Goal: Find specific page/section: Find specific page/section

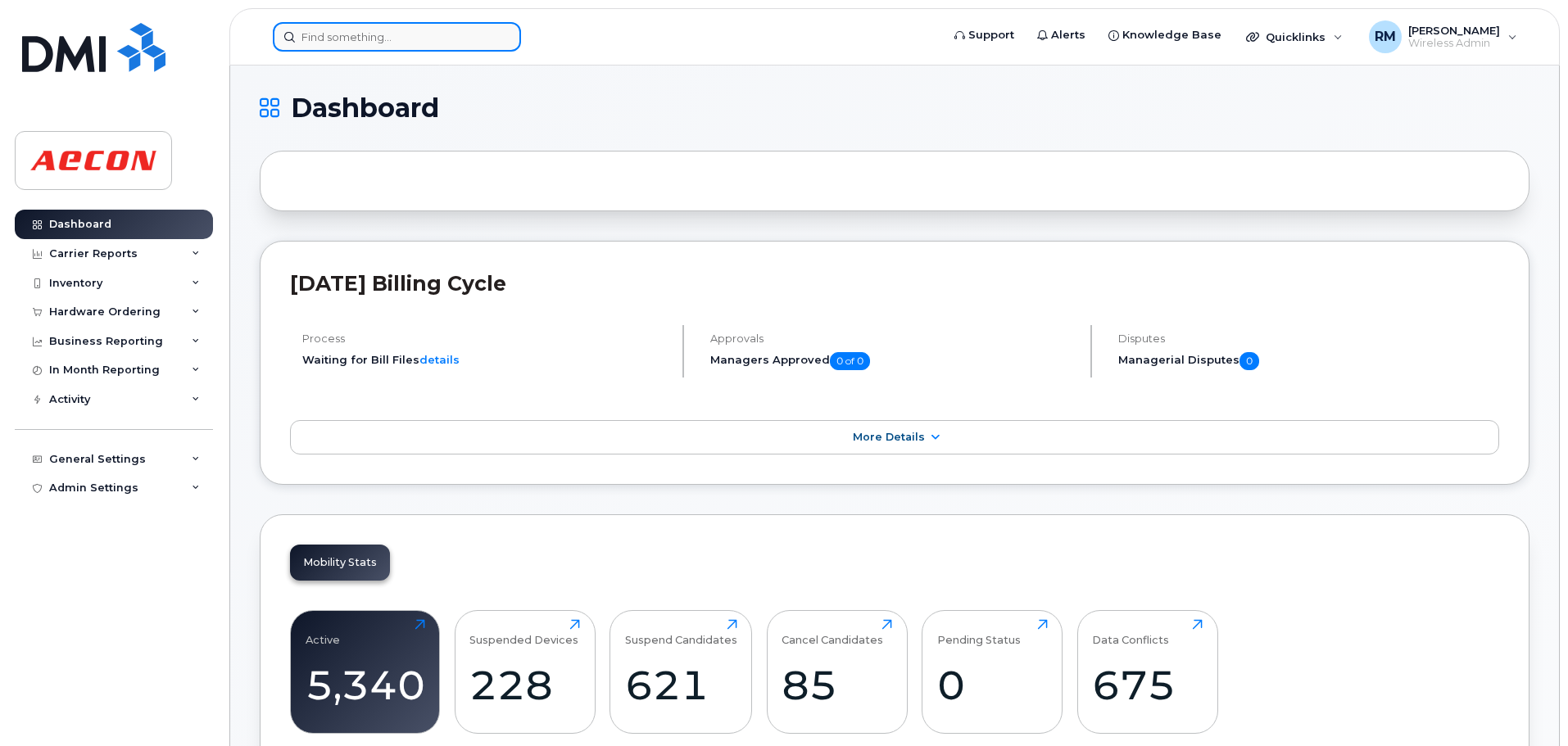
click at [361, 37] on input at bounding box center [397, 36] width 248 height 29
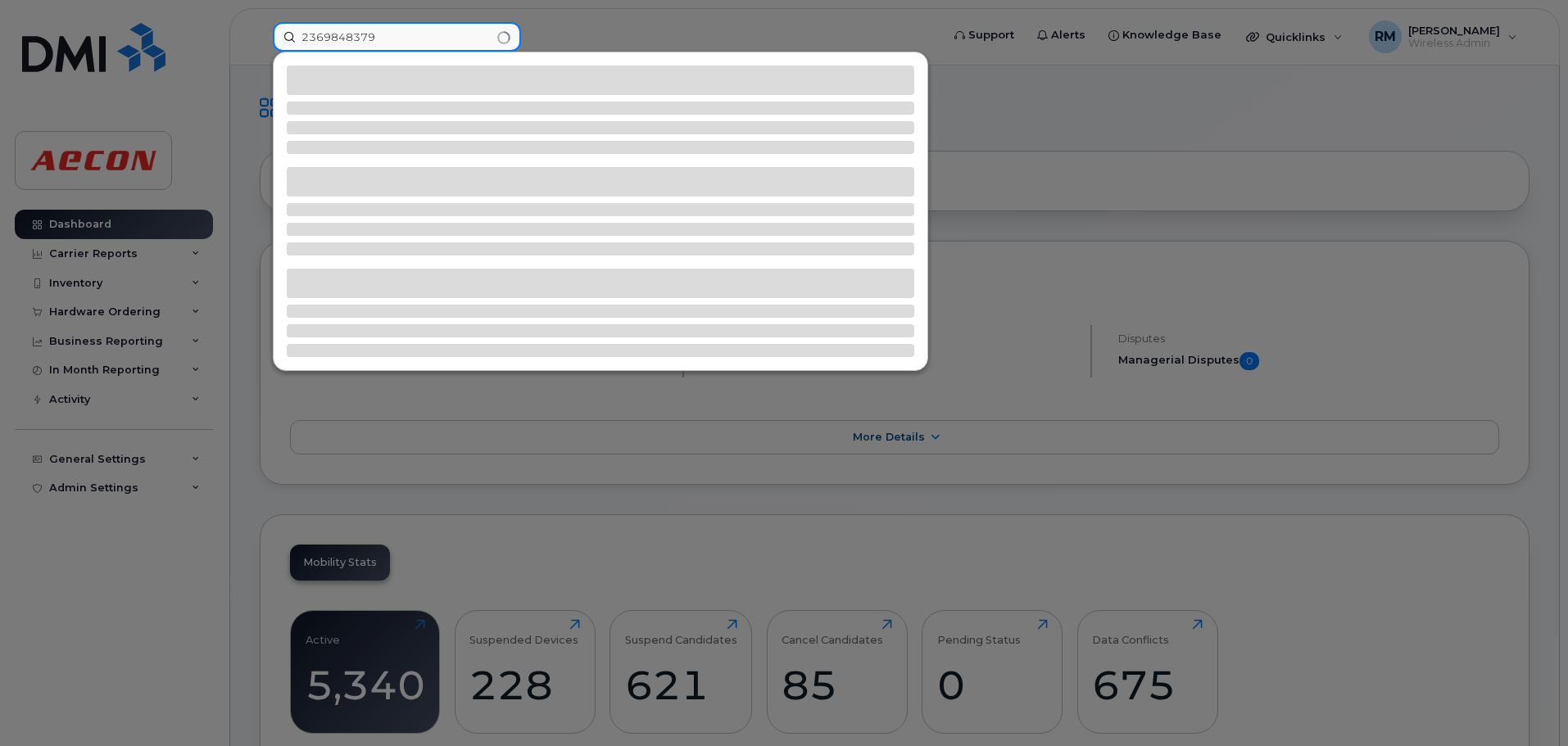
type input "2369848379"
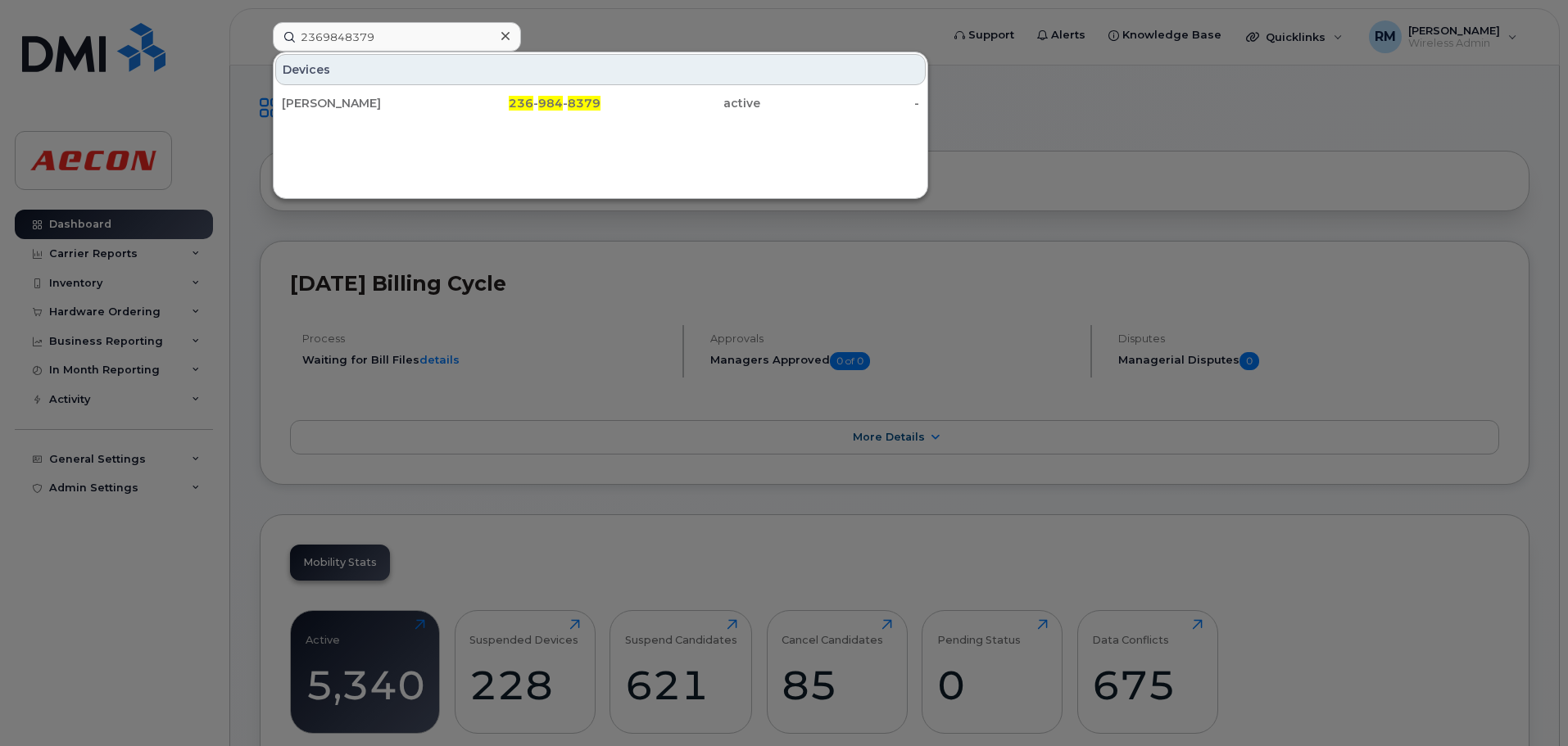
drag, startPoint x: 338, startPoint y: 103, endPoint x: 415, endPoint y: 128, distance: 81.0
click at [338, 103] on div "Andrew Staub" at bounding box center [362, 103] width 160 height 16
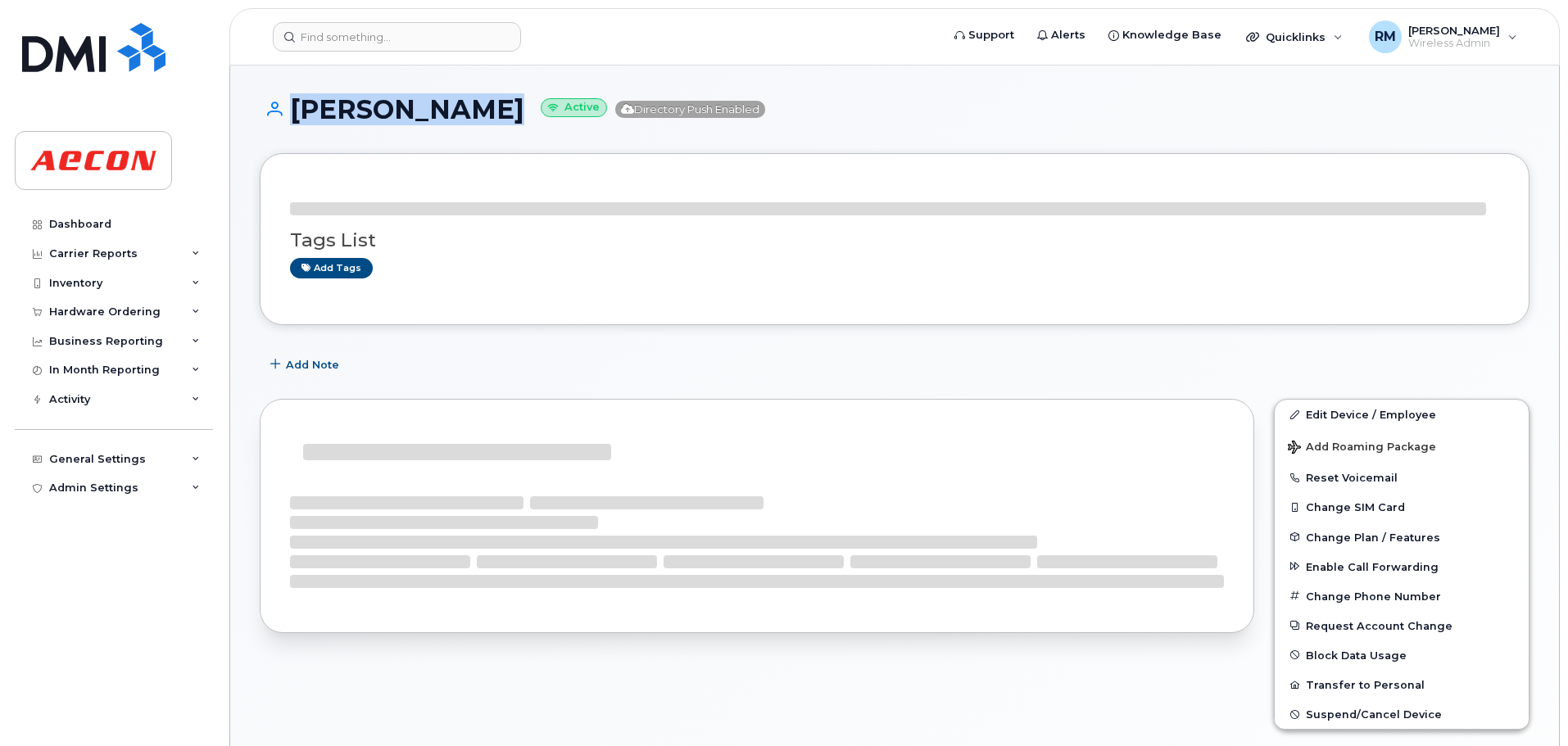
drag, startPoint x: 487, startPoint y: 109, endPoint x: 270, endPoint y: 116, distance: 217.1
click at [270, 116] on h1 "Andrew Staub Active Directory Push Enabled" at bounding box center [894, 109] width 1270 height 29
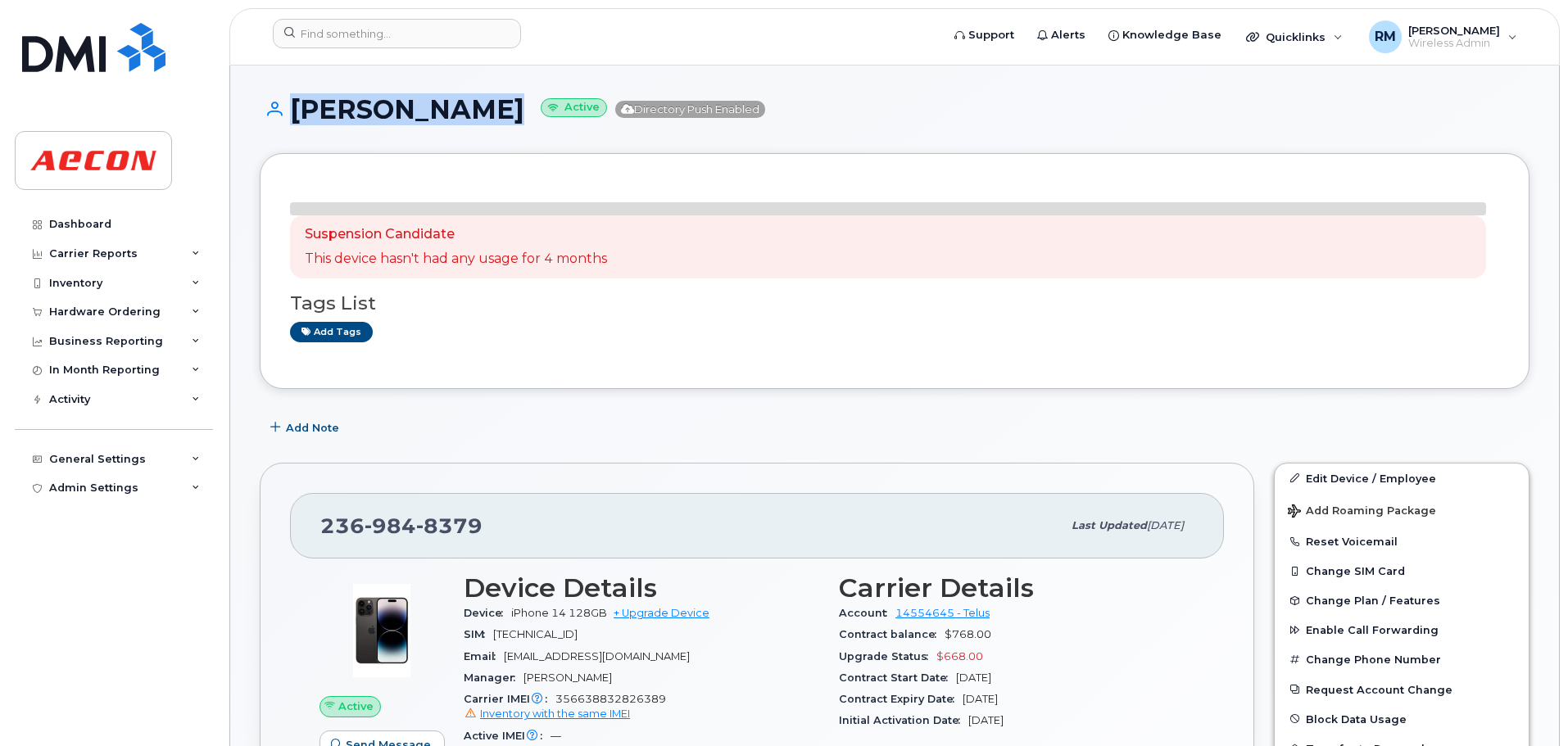
copy h1 "Andrew Staub"
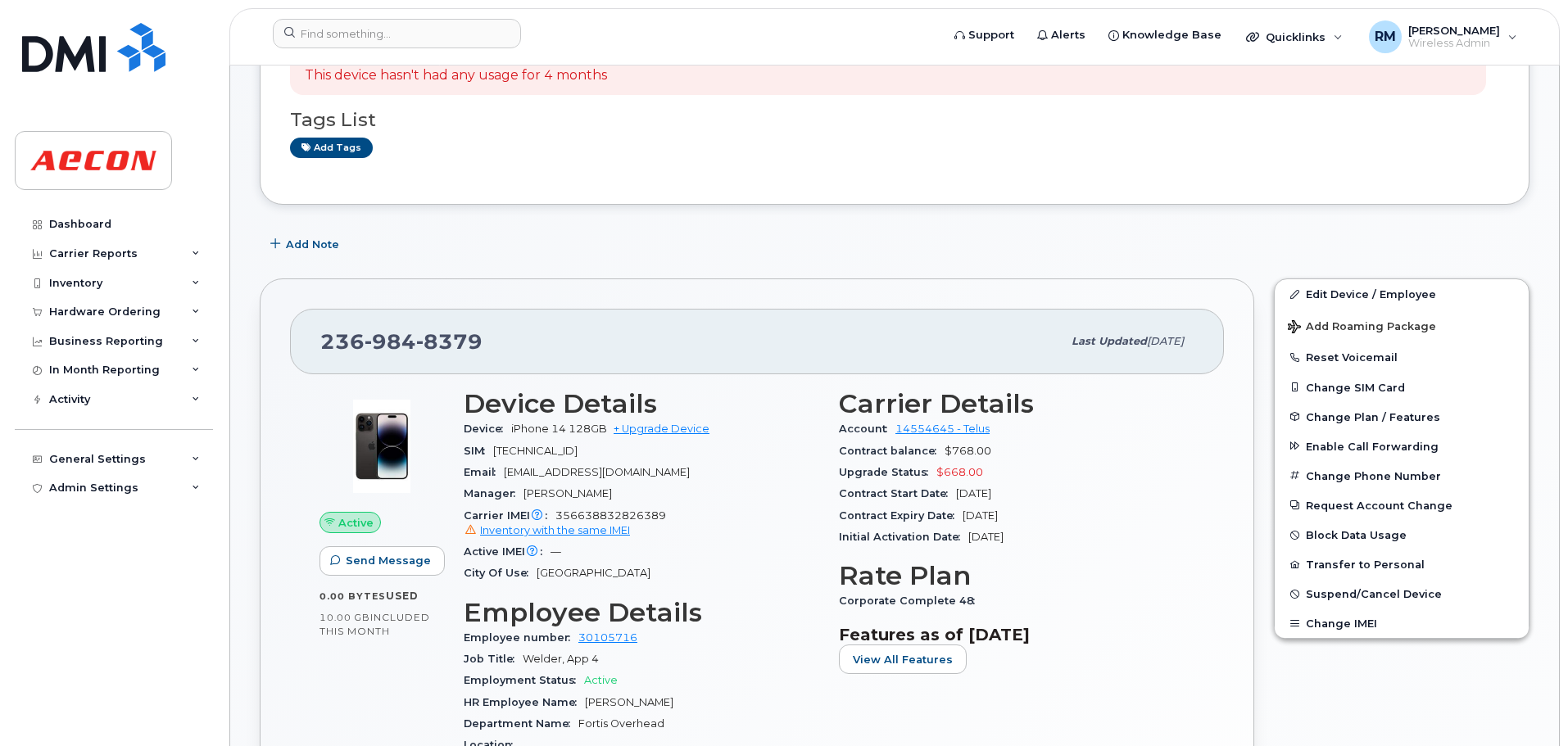
scroll to position [246, 0]
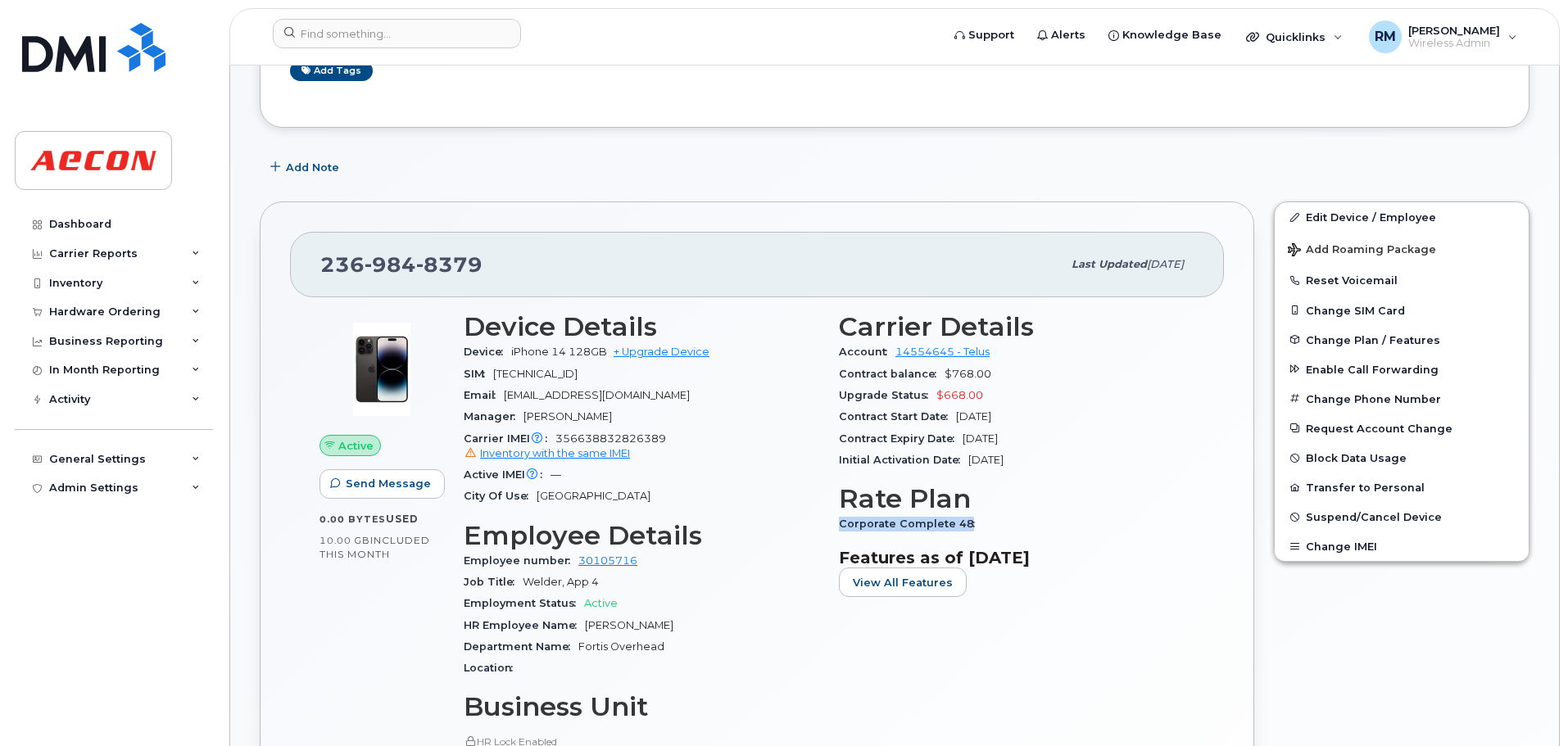
drag, startPoint x: 962, startPoint y: 523, endPoint x: 840, endPoint y: 524, distance: 122.0
click at [840, 524] on span "Corporate Complete 48" at bounding box center [910, 524] width 145 height 13
copy span "Corporate Complete 48"
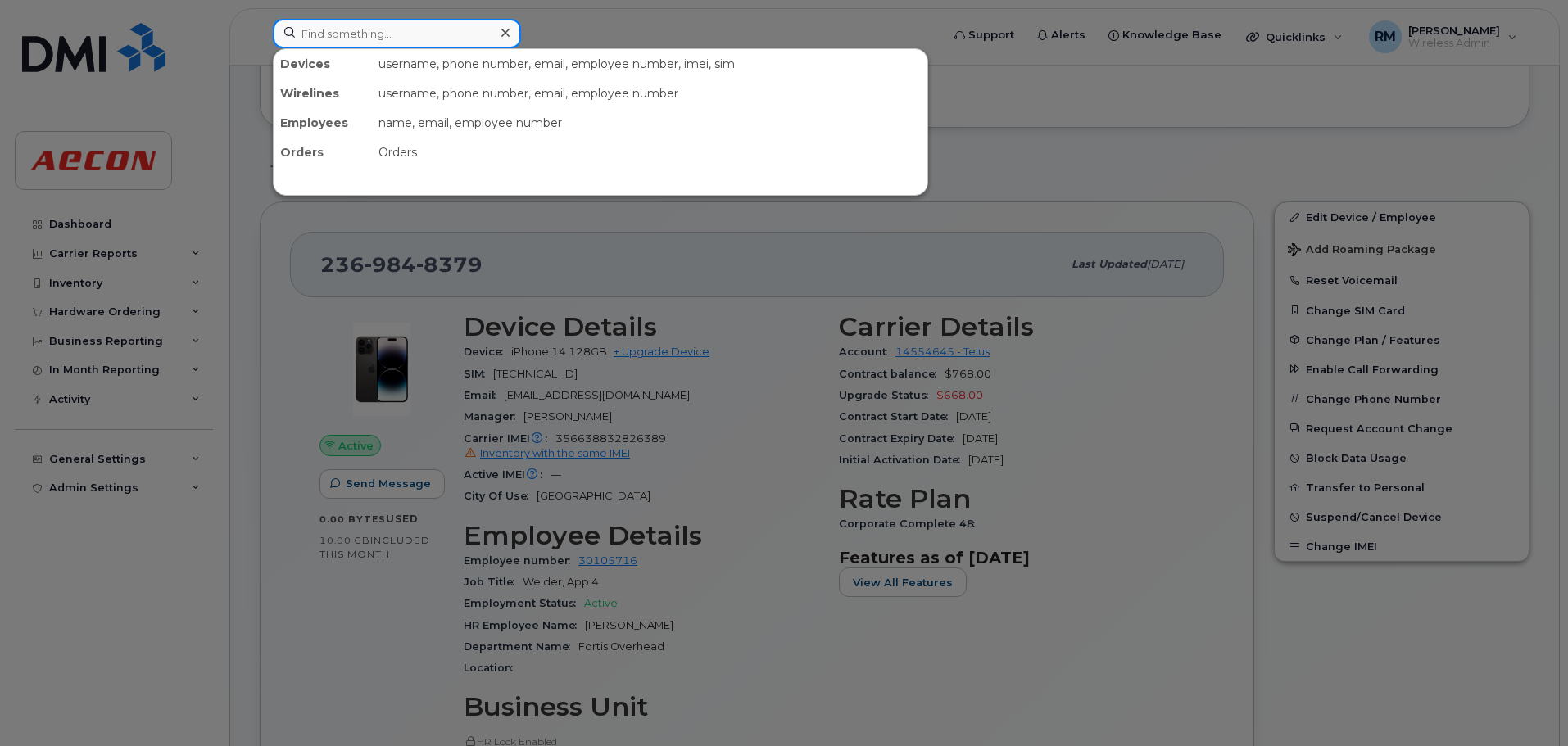
click at [368, 29] on input at bounding box center [397, 34] width 248 height 29
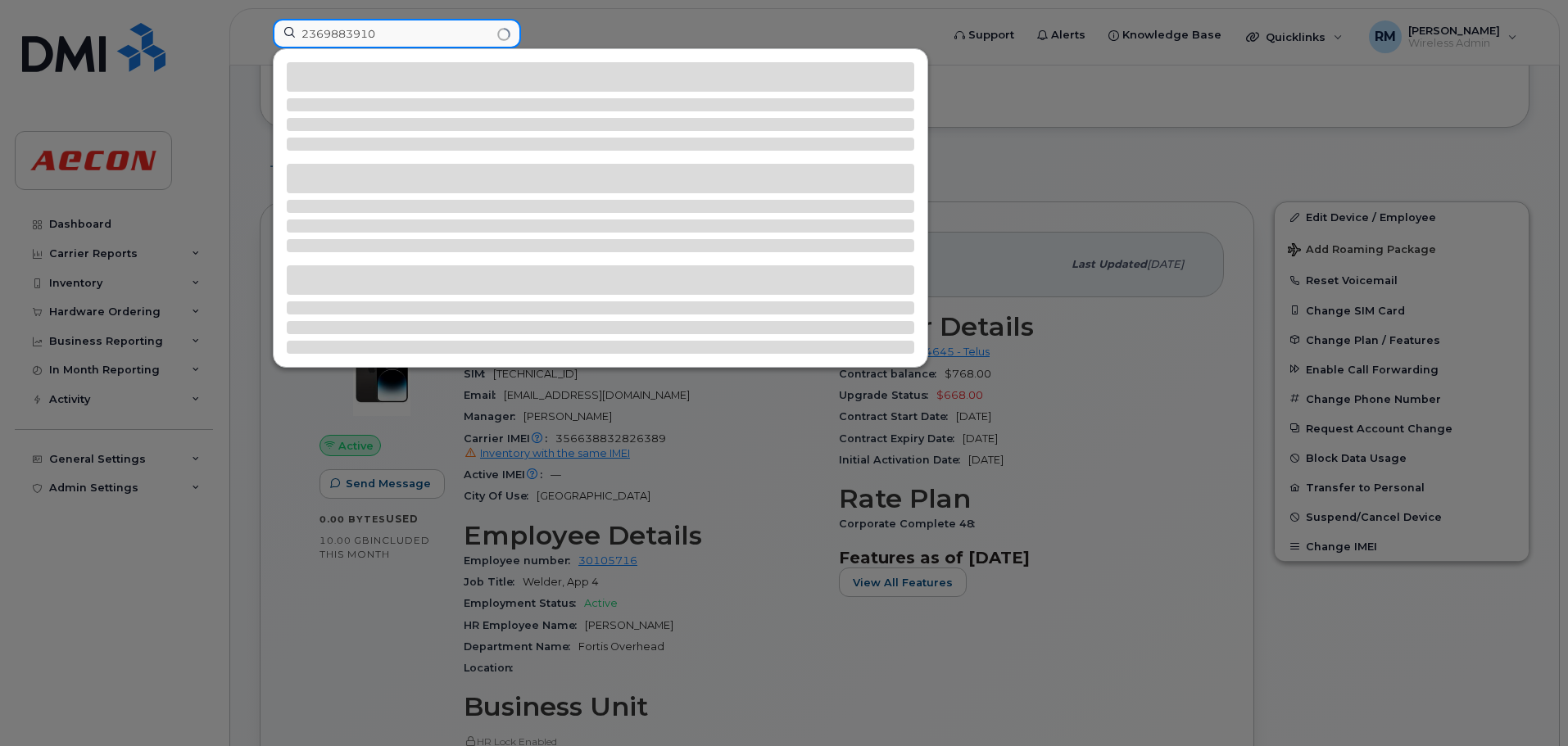
type input "2369883910"
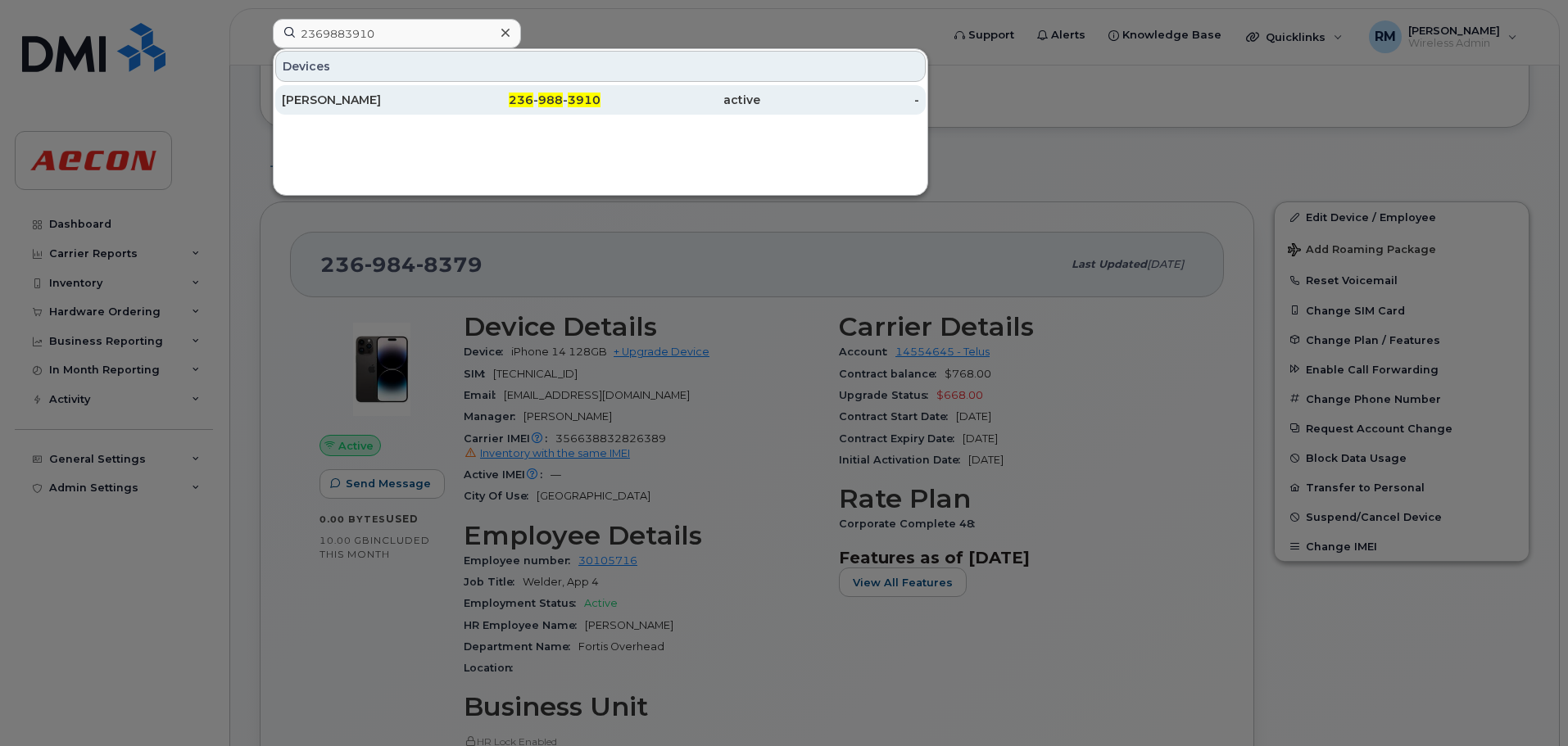
click at [548, 97] on span "988" at bounding box center [550, 100] width 25 height 15
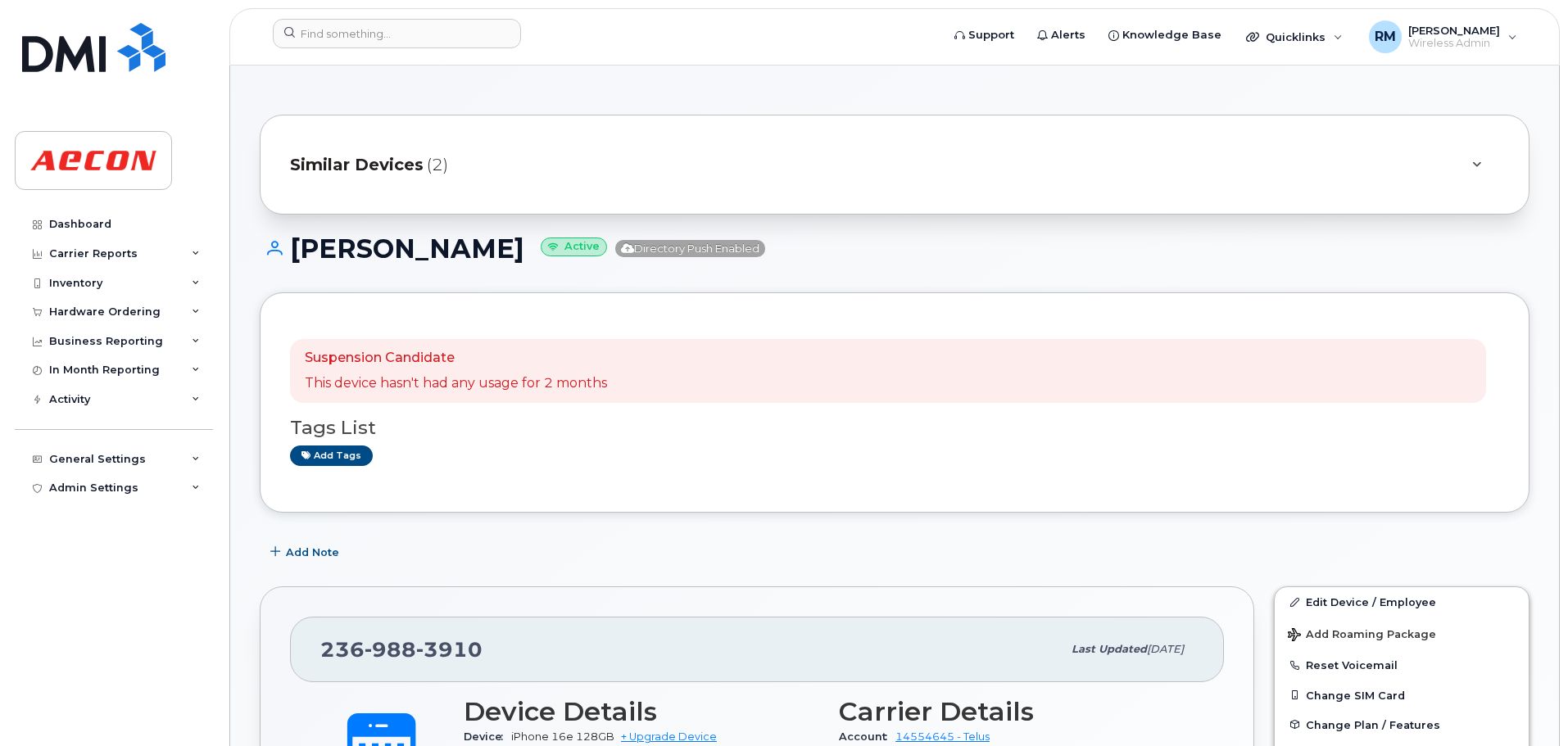
drag, startPoint x: 490, startPoint y: 114, endPoint x: 293, endPoint y: 245, distance: 236.6
click at [293, 245] on h1 "Corey Douglas Active Directory Push Enabled" at bounding box center [894, 249] width 1270 height 29
copy h1 "Corey Douglas"
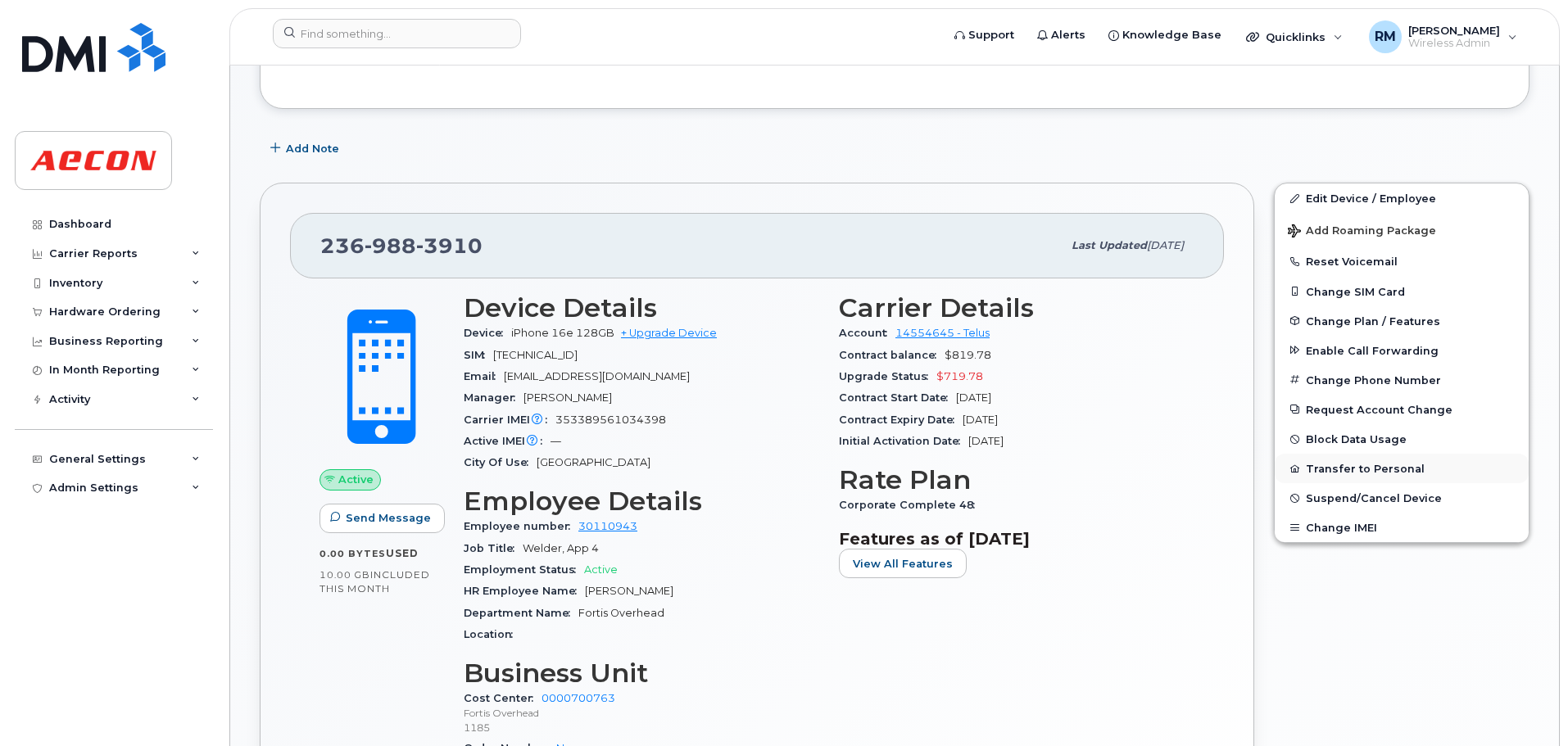
scroll to position [409, 0]
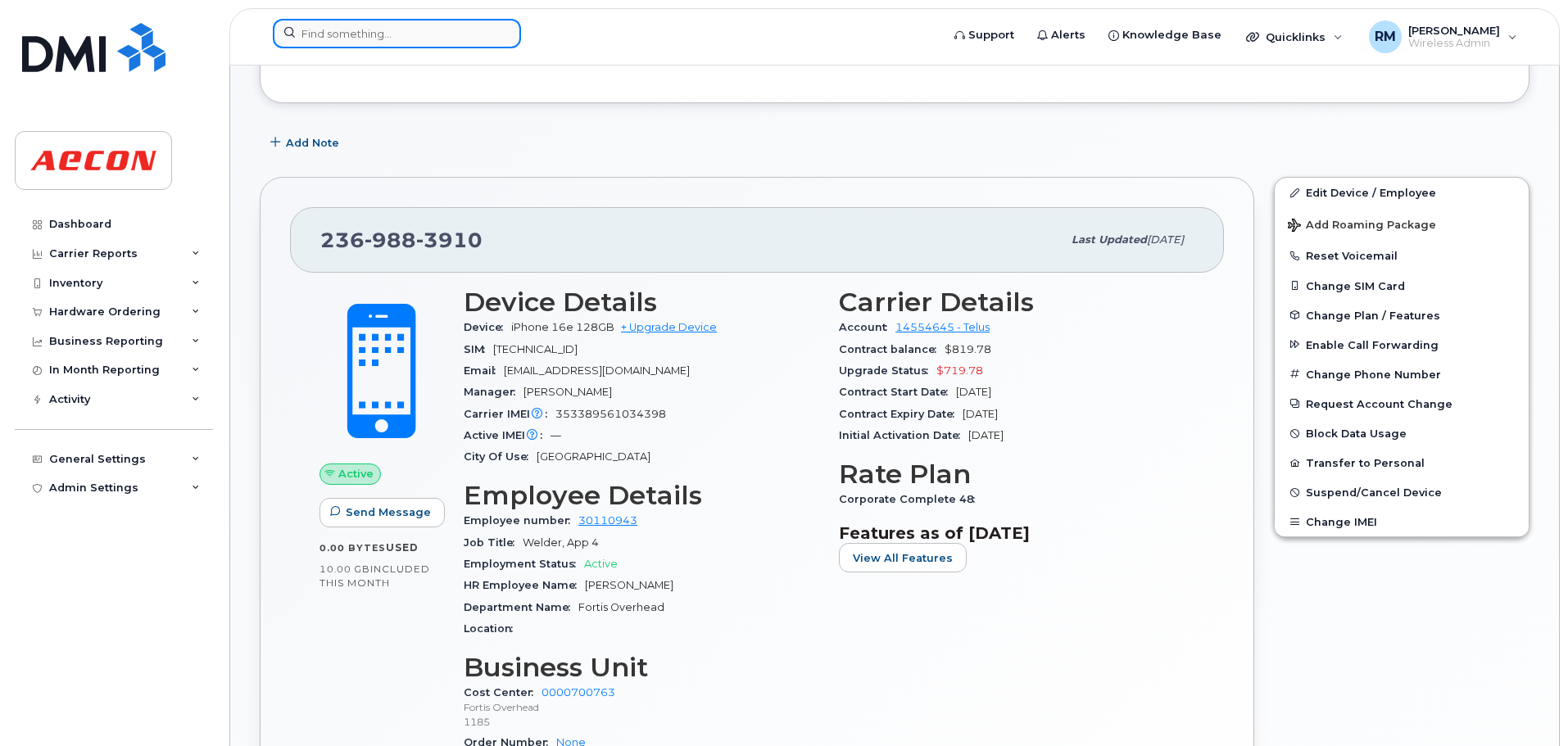
click at [363, 37] on input at bounding box center [397, 34] width 248 height 29
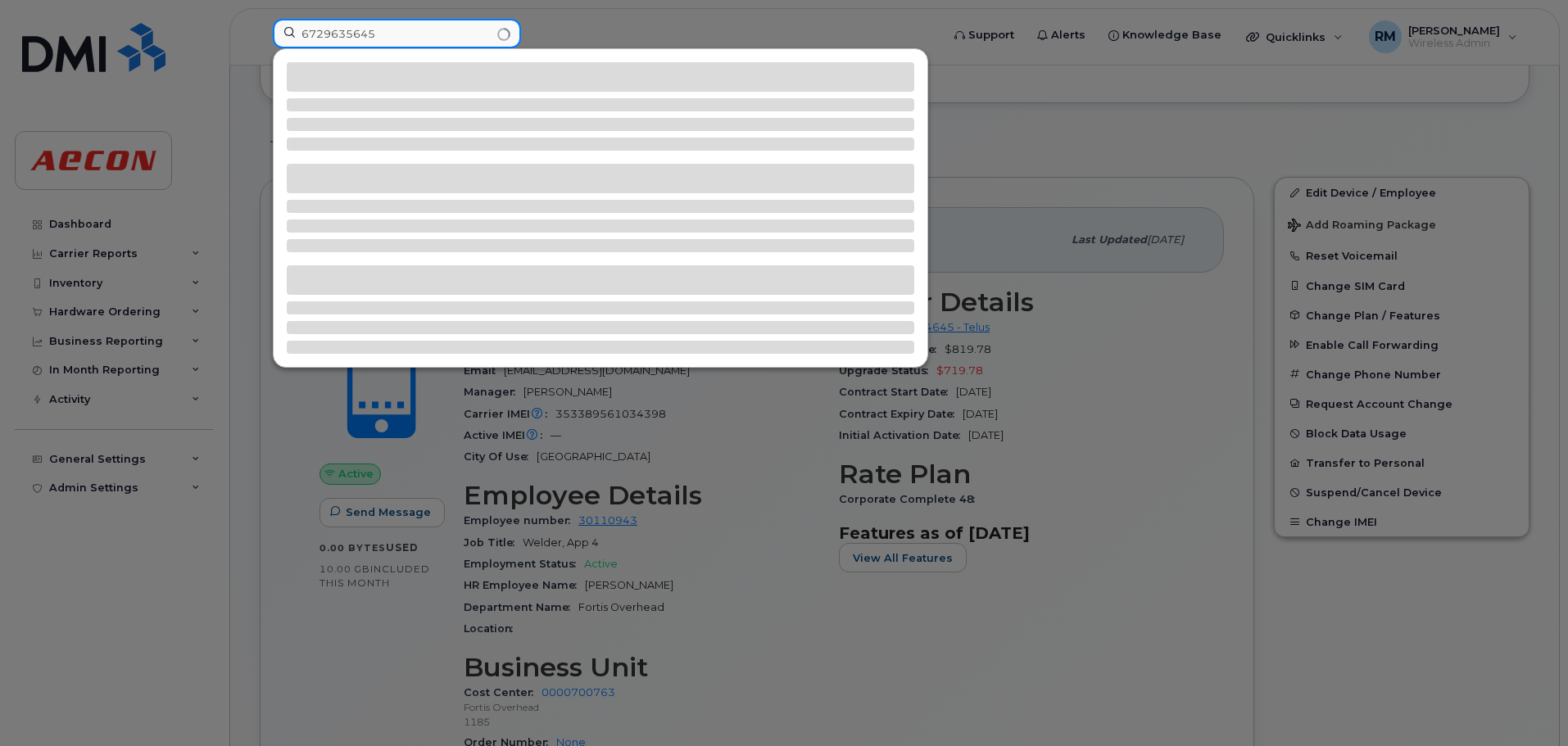
type input "6729635645"
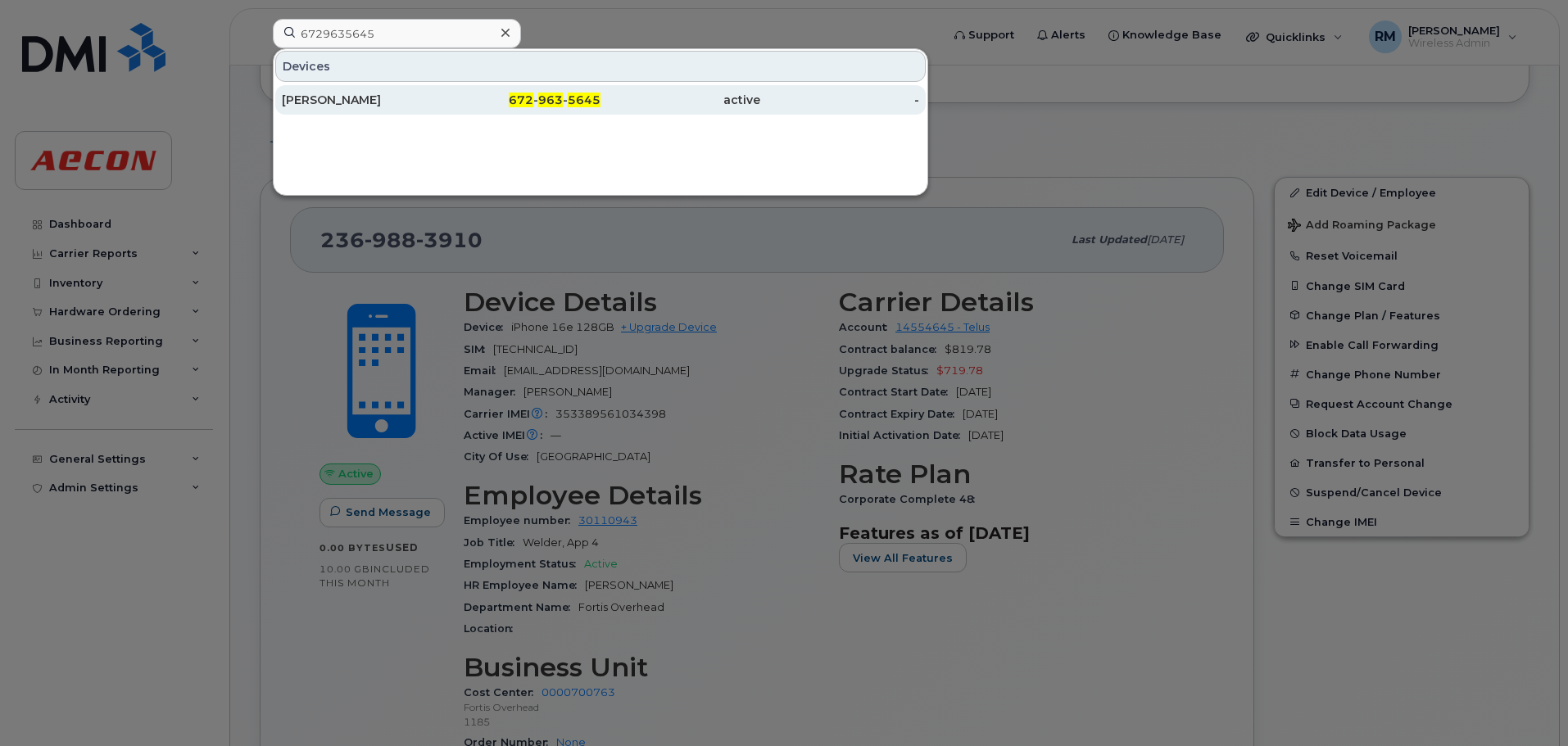
click at [555, 101] on span "963" at bounding box center [550, 100] width 25 height 15
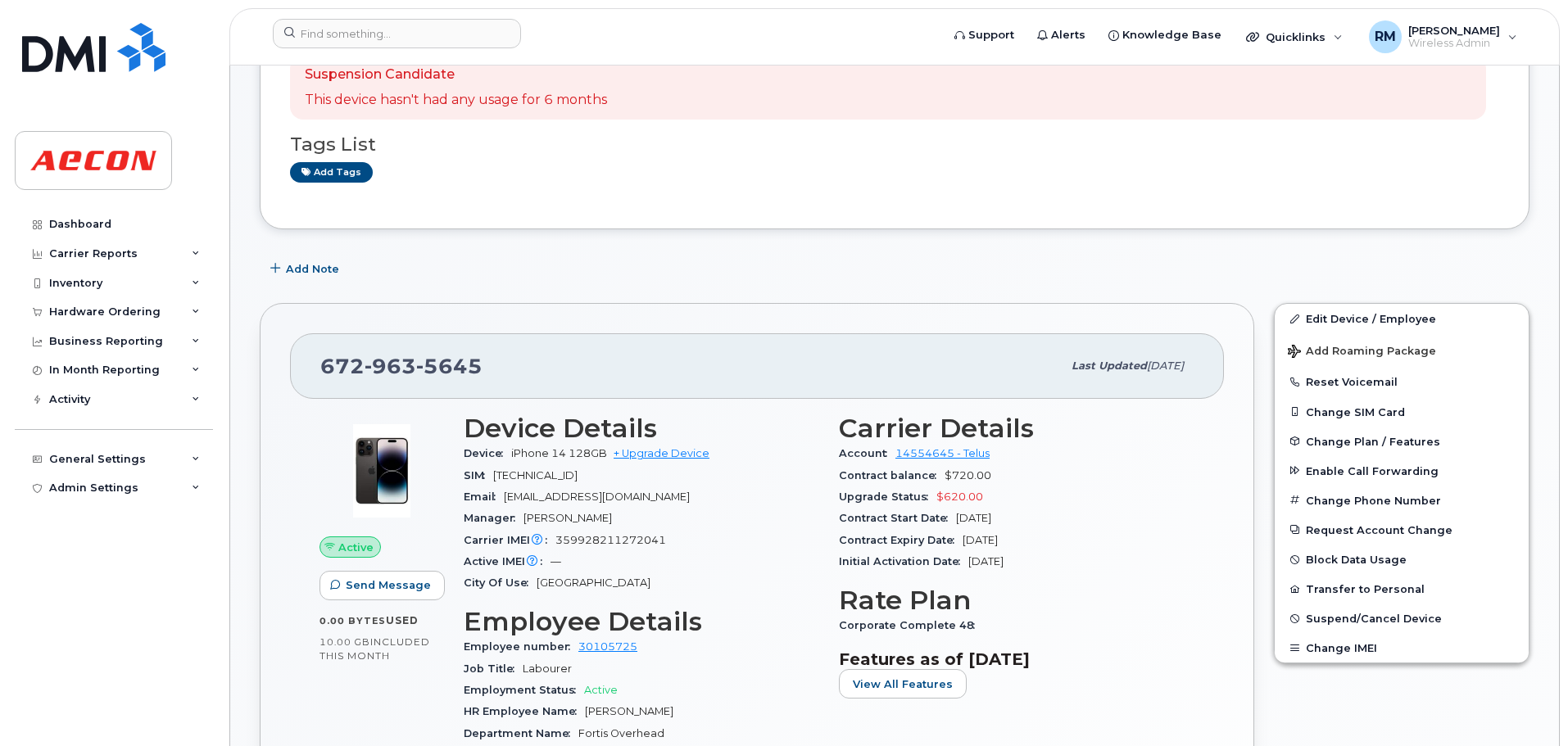
scroll to position [82, 0]
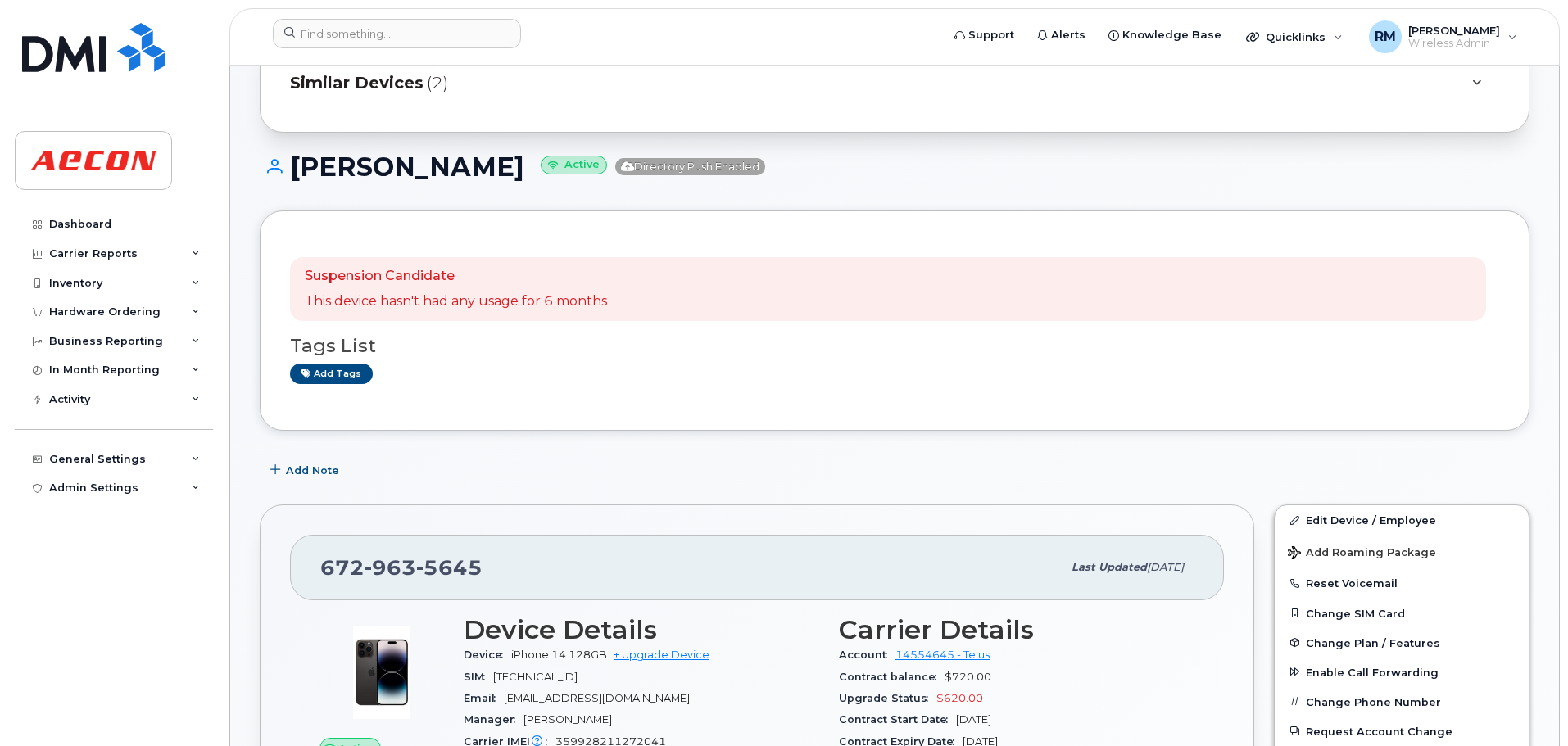
drag, startPoint x: 522, startPoint y: 176, endPoint x: 298, endPoint y: 174, distance: 224.0
click at [298, 174] on h1 "[PERSON_NAME] Active Directory Push Enabled" at bounding box center [894, 167] width 1270 height 29
copy h1 "Gurmanjot Sidhu"
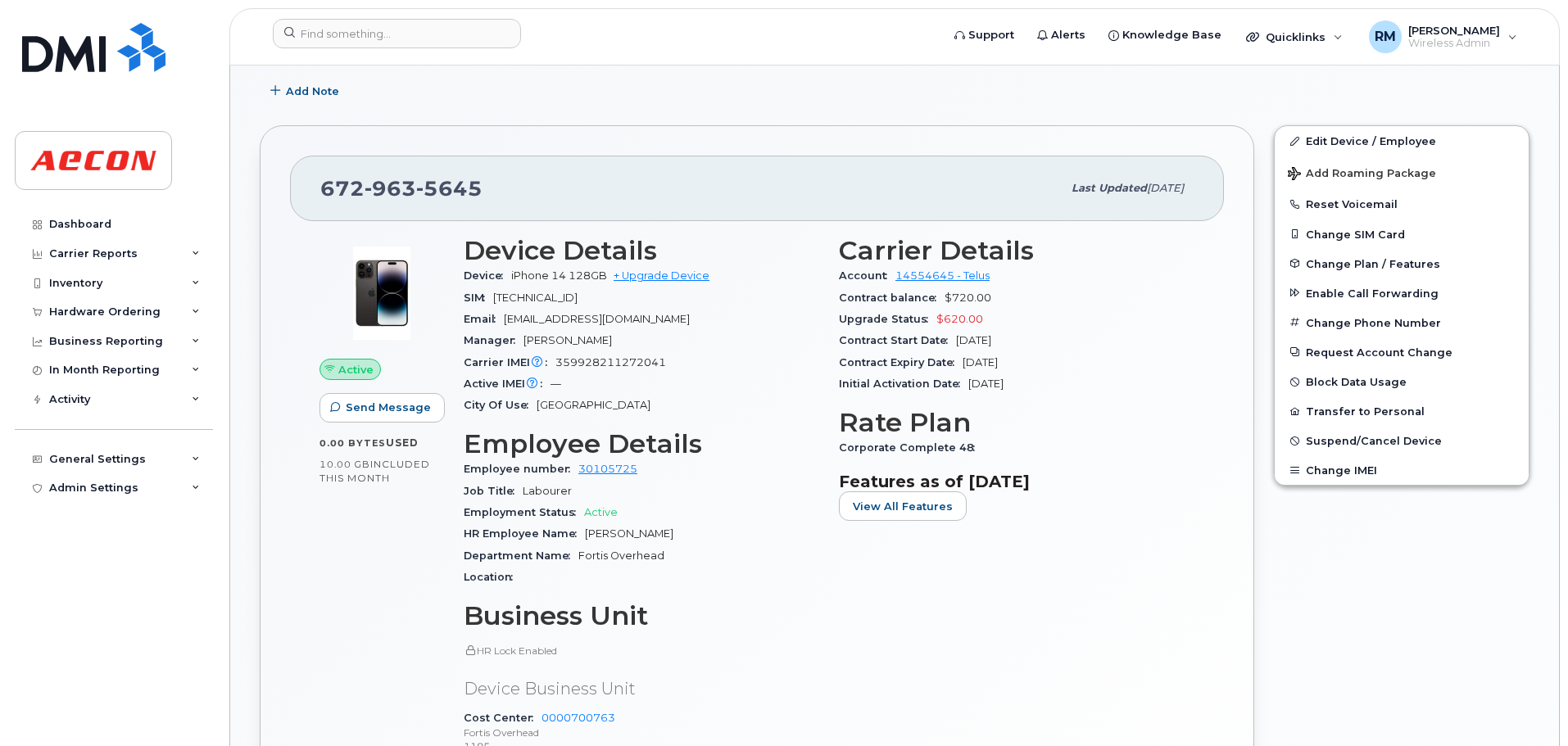
scroll to position [491, 0]
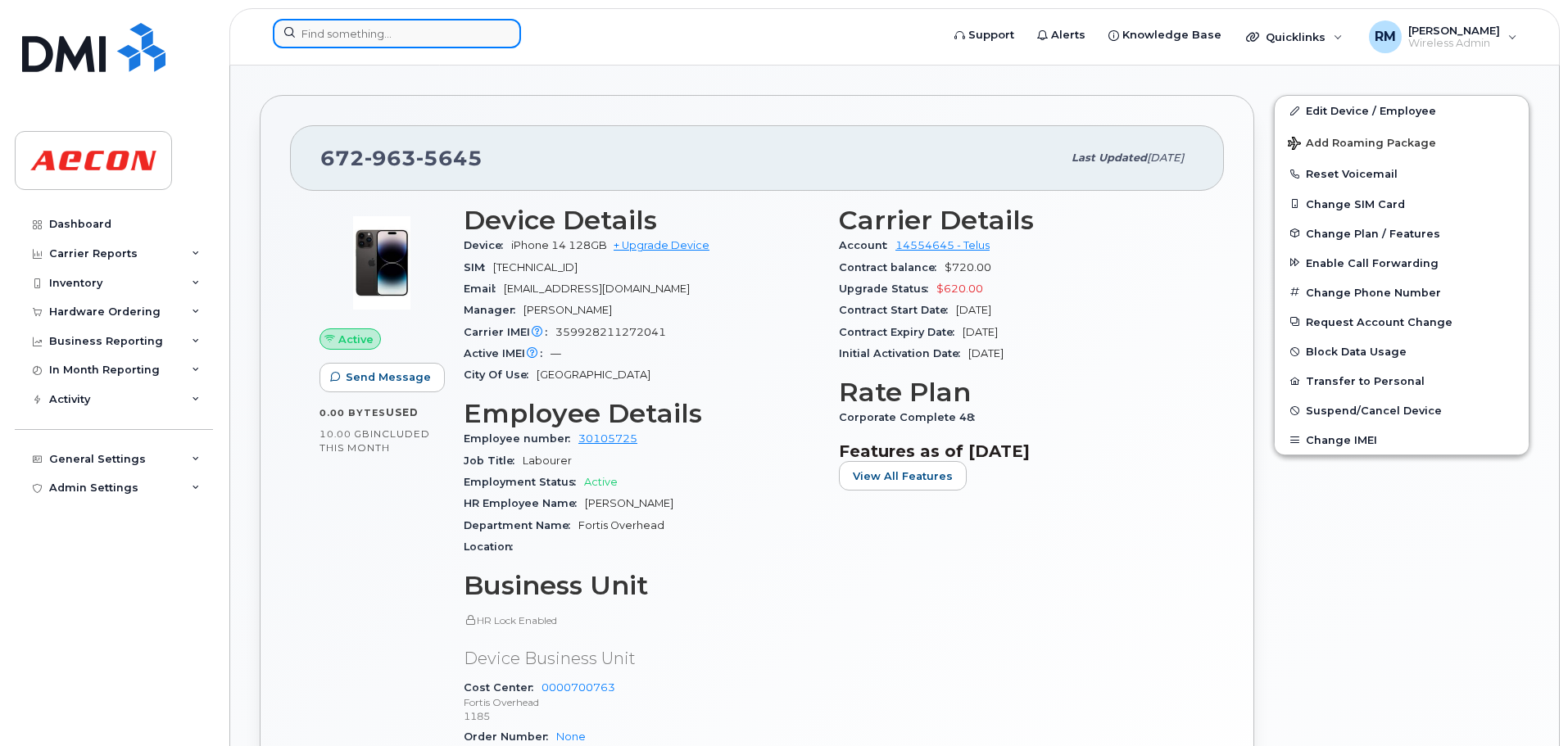
click at [392, 29] on input at bounding box center [397, 34] width 248 height 29
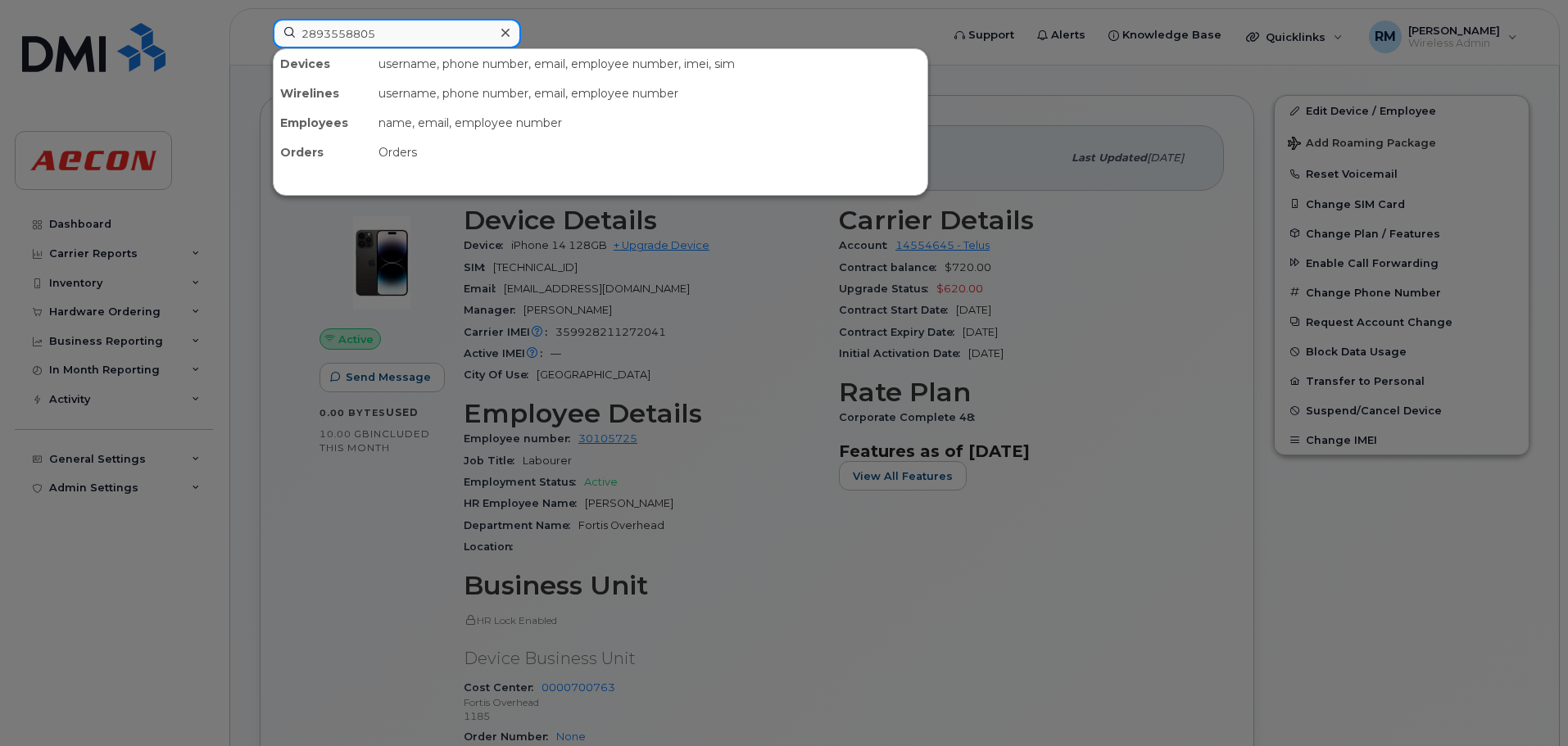
type input "2893558805"
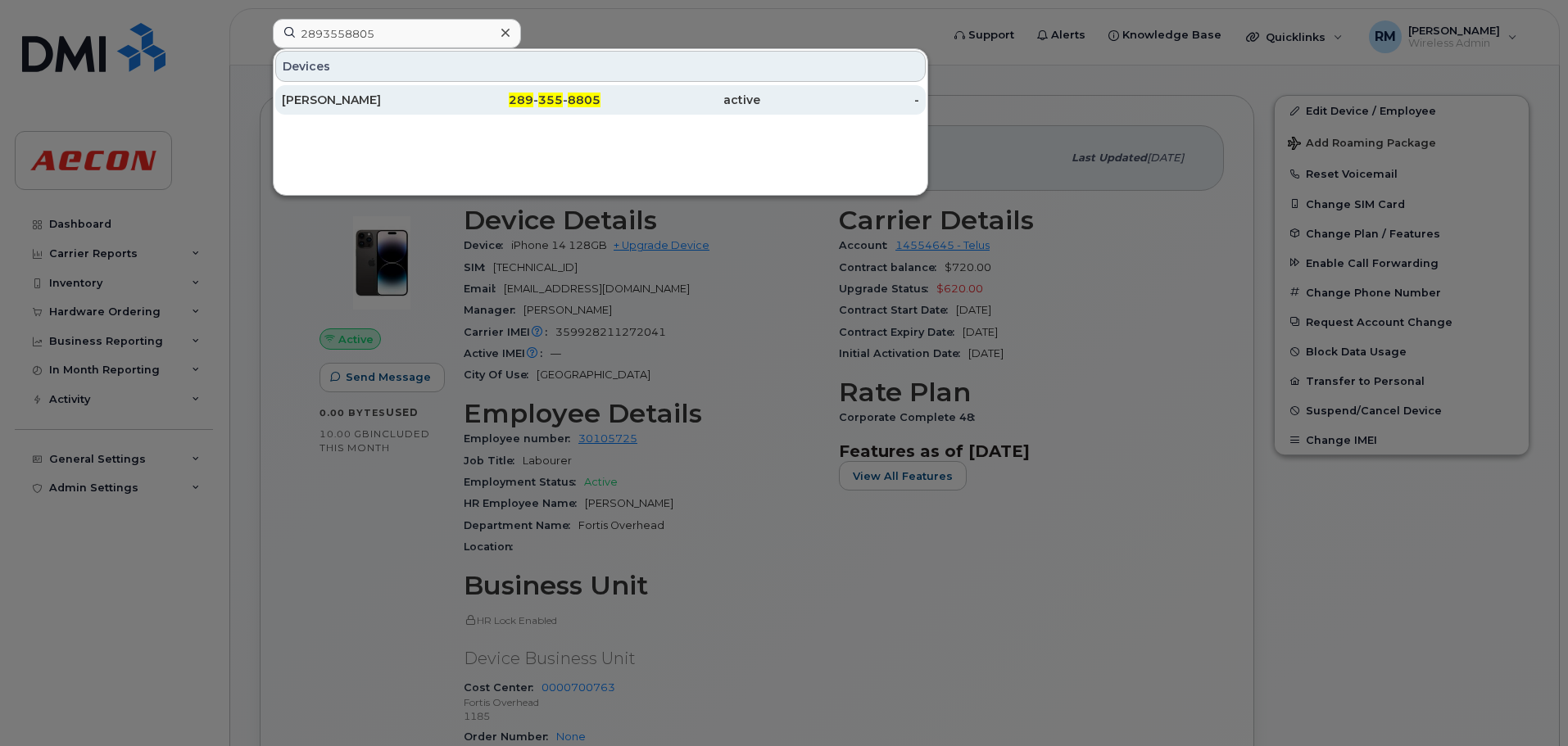
click at [555, 99] on span "355" at bounding box center [550, 100] width 25 height 15
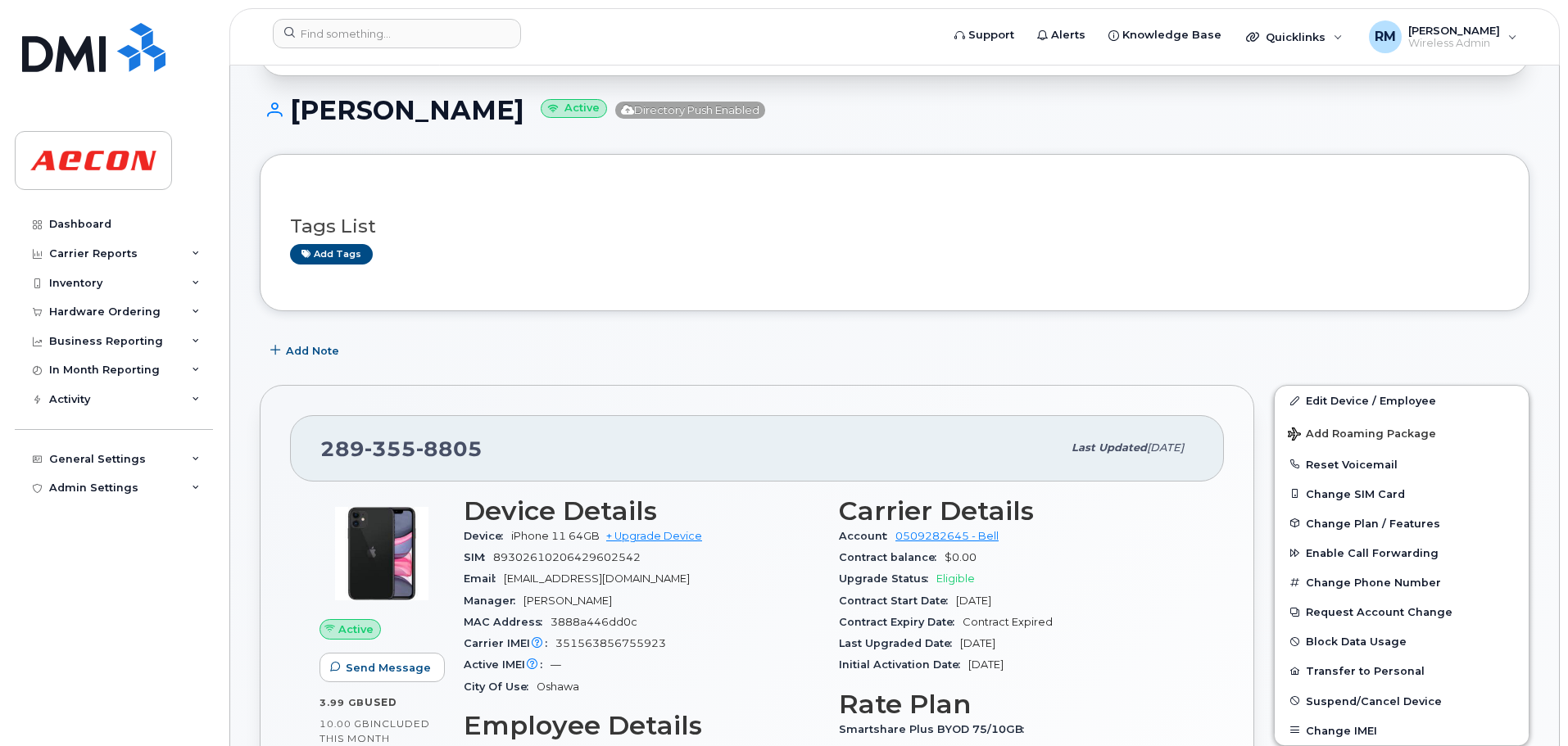
scroll to position [82, 0]
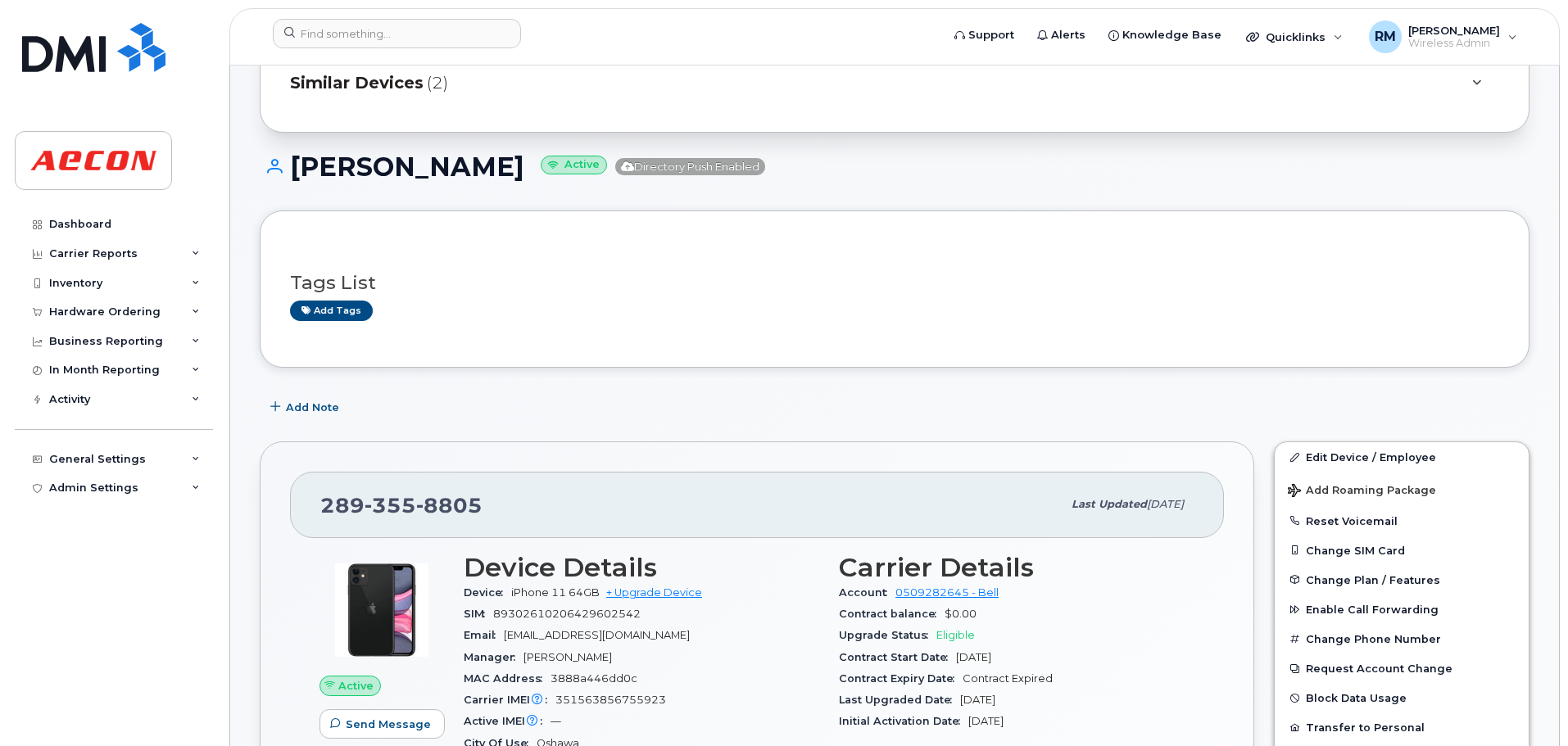
drag, startPoint x: 500, startPoint y: 166, endPoint x: 271, endPoint y: 161, distance: 229.1
click at [271, 161] on h1 "[PERSON_NAME] Active Directory Push Enabled" at bounding box center [894, 167] width 1270 height 29
copy h1 "[PERSON_NAME]"
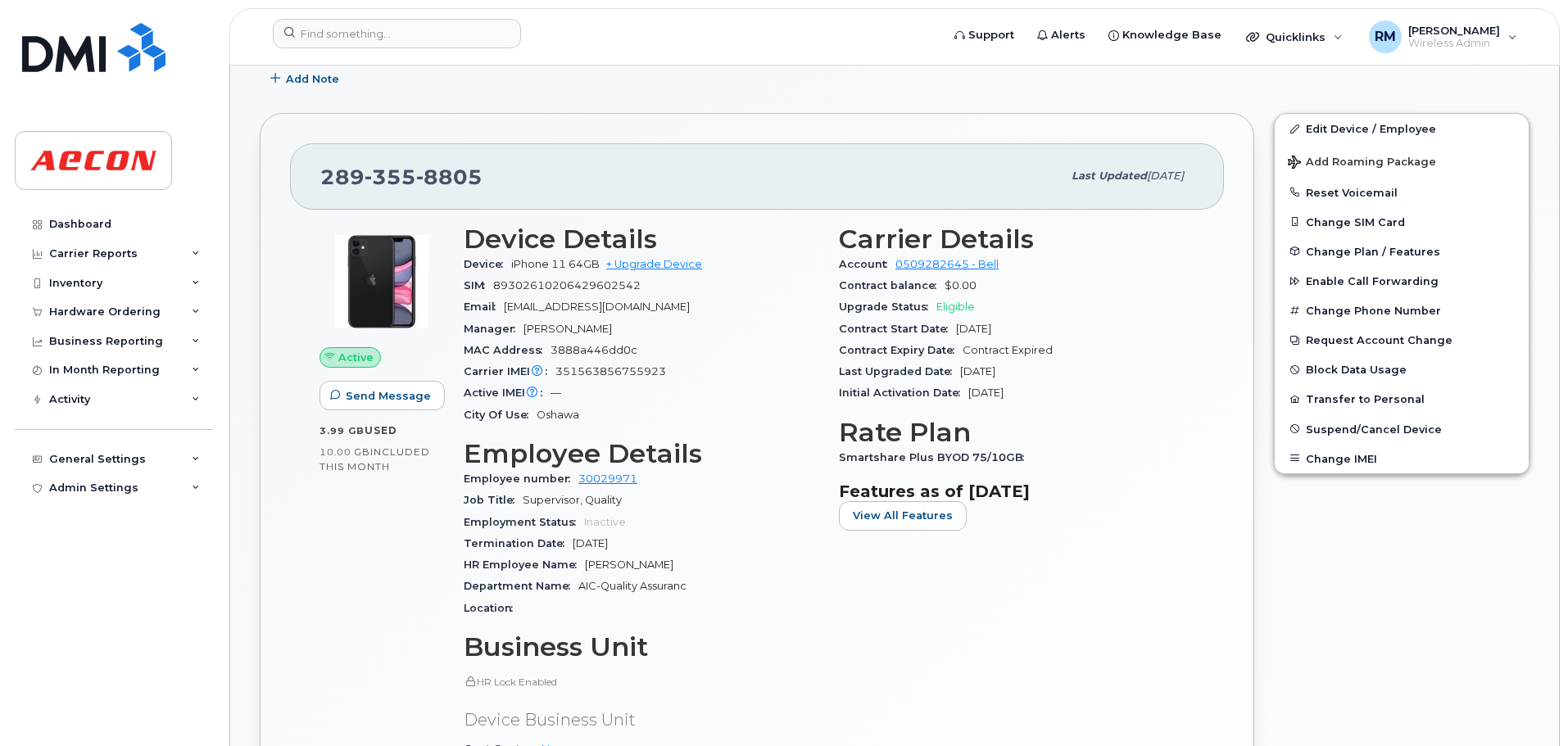
scroll to position [409, 0]
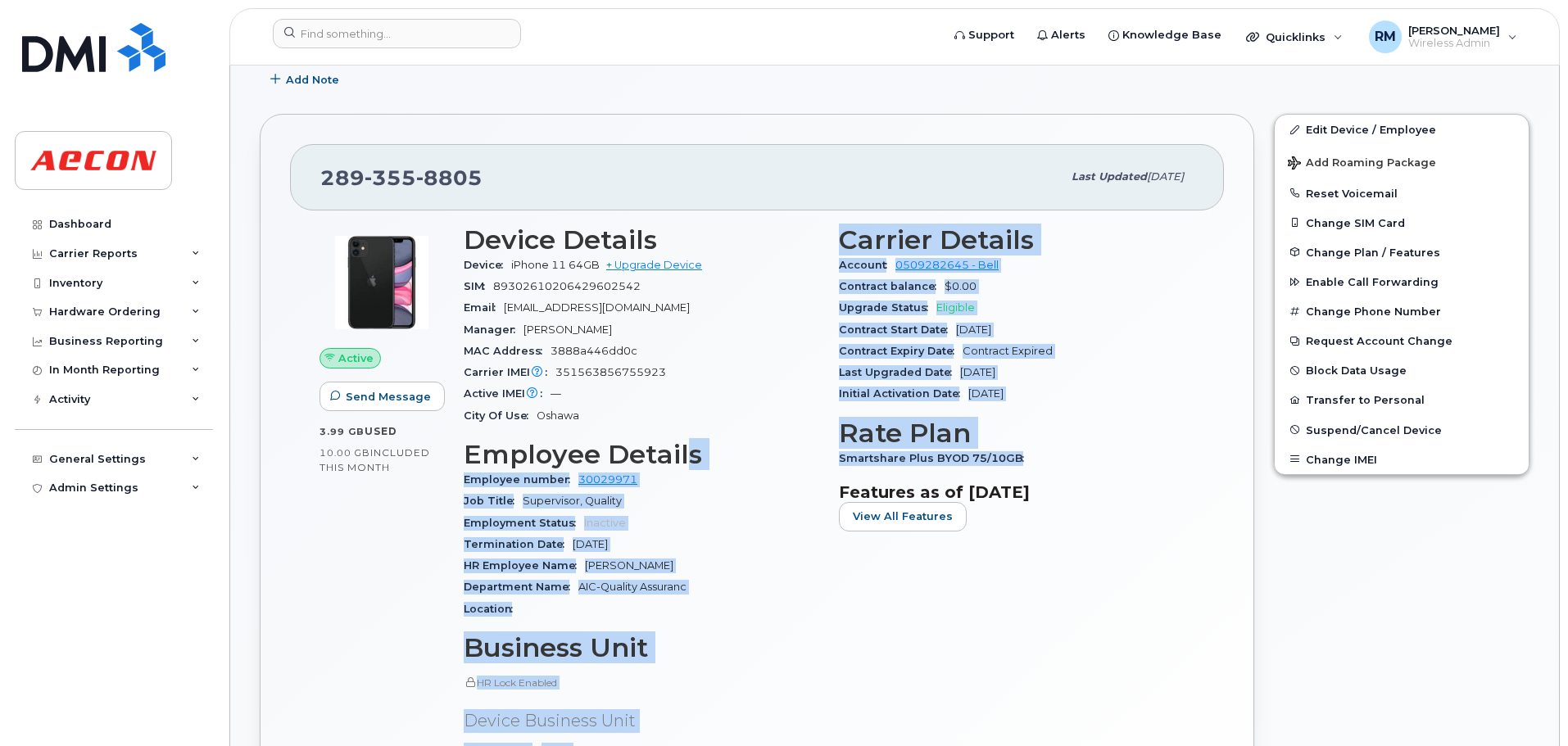
drag, startPoint x: 1012, startPoint y: 459, endPoint x: 682, endPoint y: 452, distance: 330.1
click at [682, 452] on div "Device Details Device iPhone 11 64GB + Upgrade Device SIM [TECHNICAL_ID] Email …" at bounding box center [829, 563] width 750 height 696
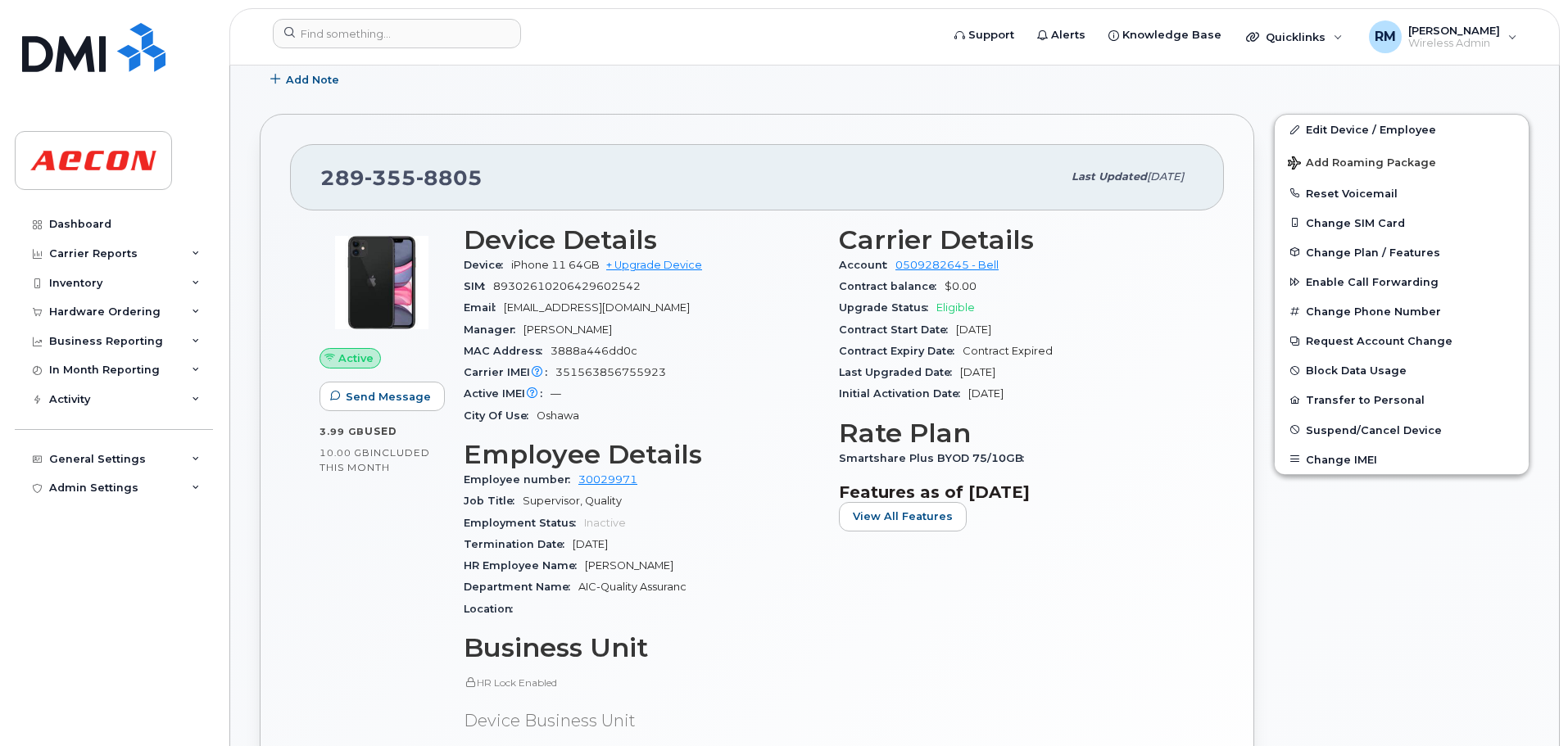
click at [1000, 500] on h3 "Features as of [DATE]" at bounding box center [1016, 492] width 356 height 20
drag, startPoint x: 1010, startPoint y: 458, endPoint x: 839, endPoint y: 464, distance: 171.1
click at [839, 464] on span "Smartshare Plus BYOD 75/10GB" at bounding box center [935, 459] width 194 height 13
copy span "Smartshare Plus BYOD 75/10GB"
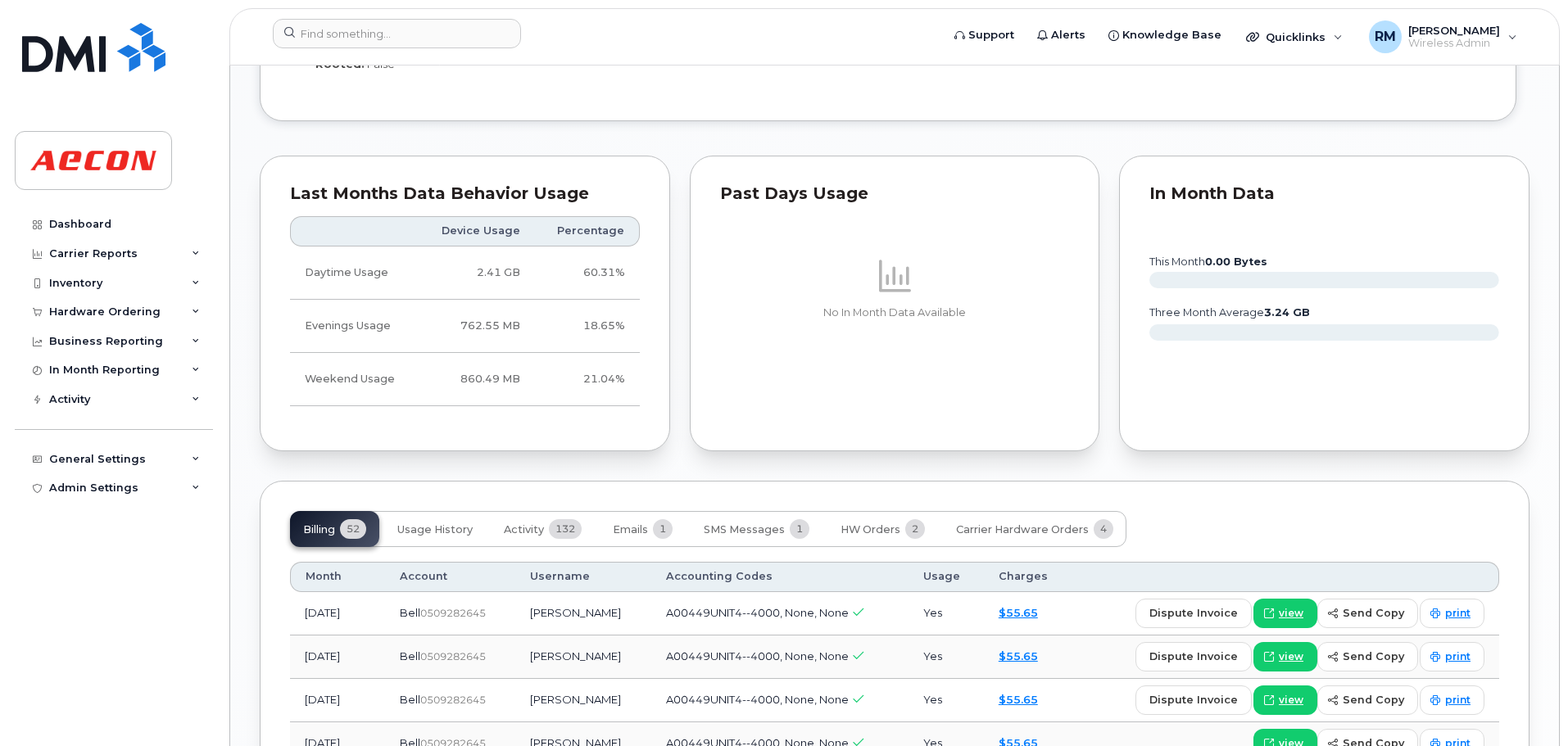
scroll to position [1638, 0]
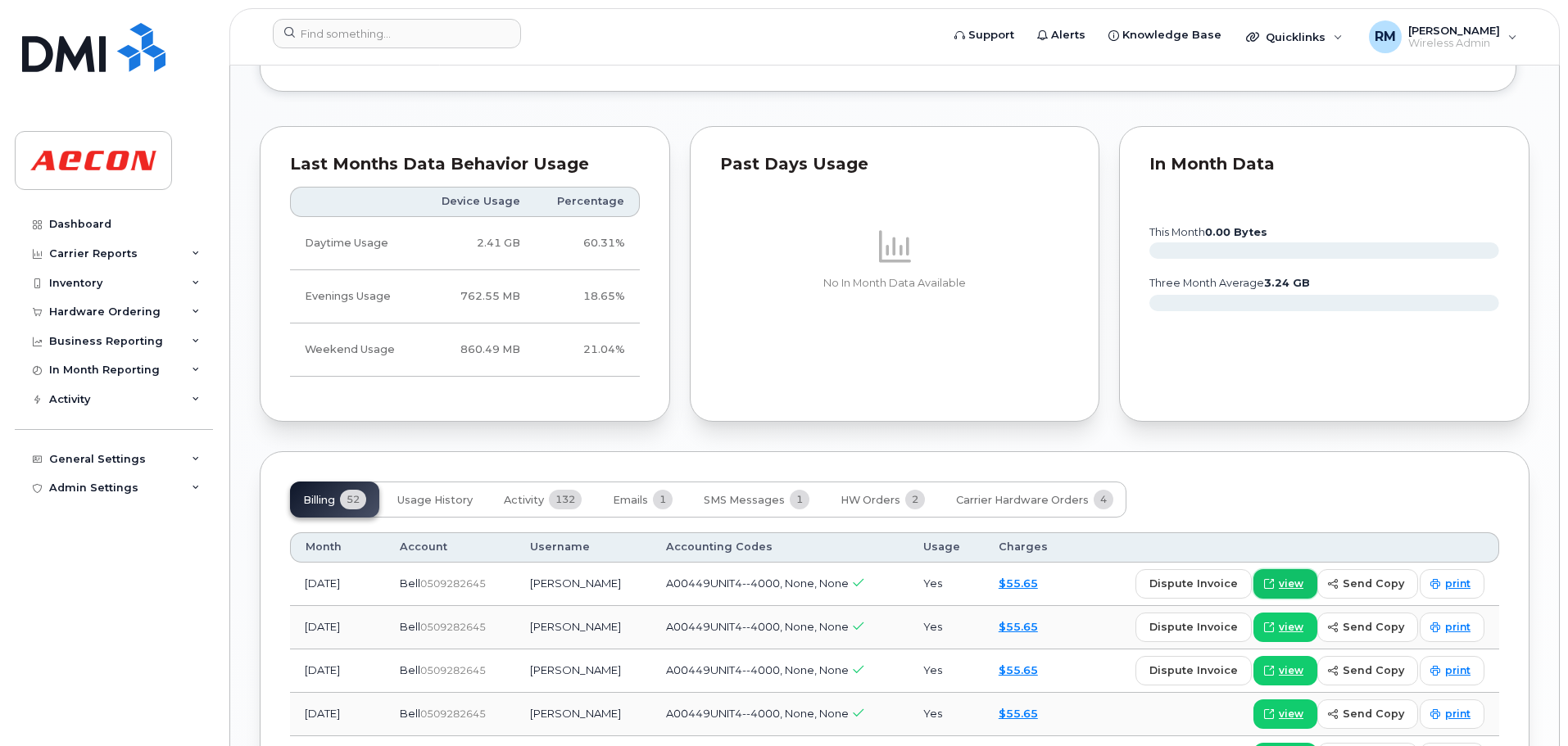
click at [1290, 588] on span "view" at bounding box center [1291, 584] width 25 height 15
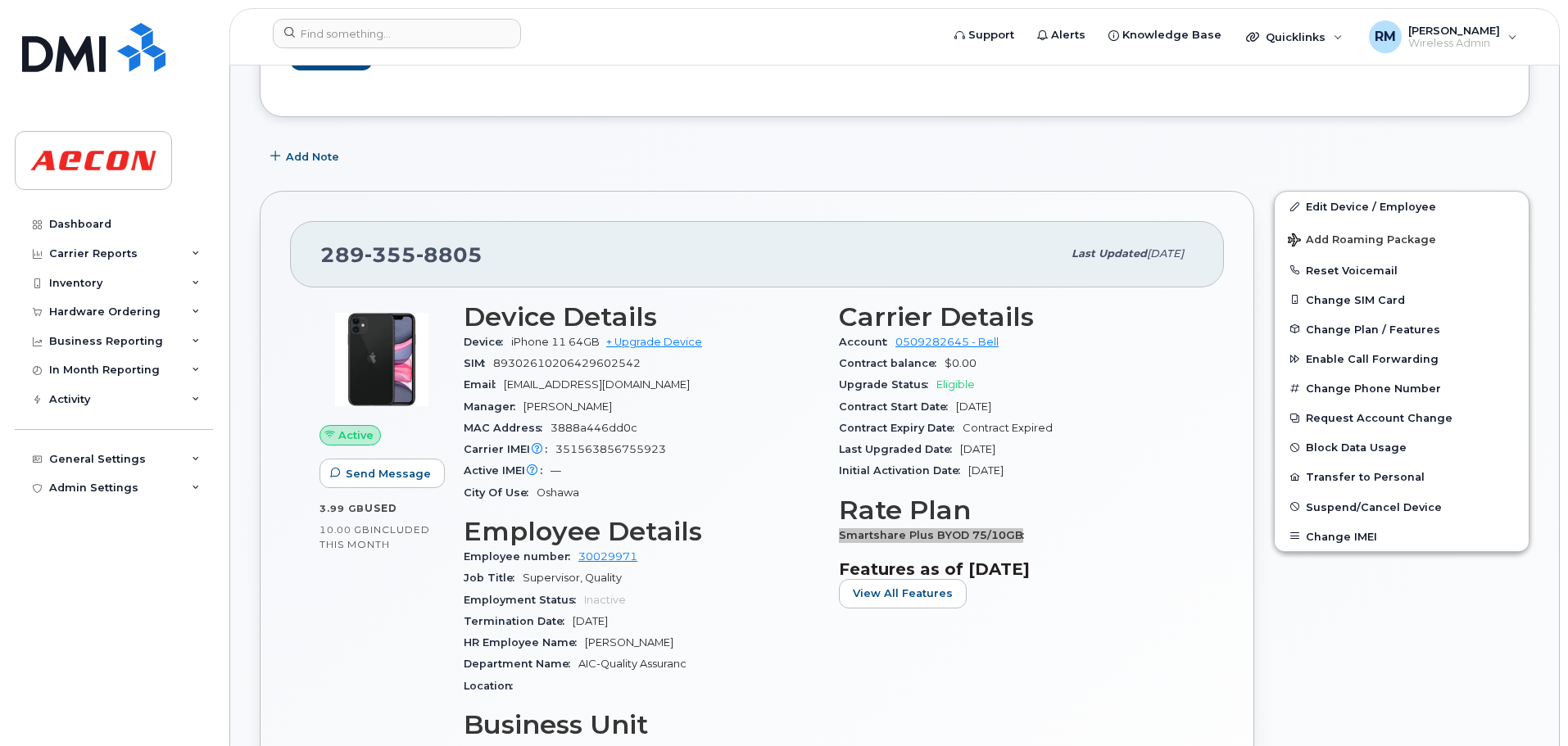
scroll to position [164, 0]
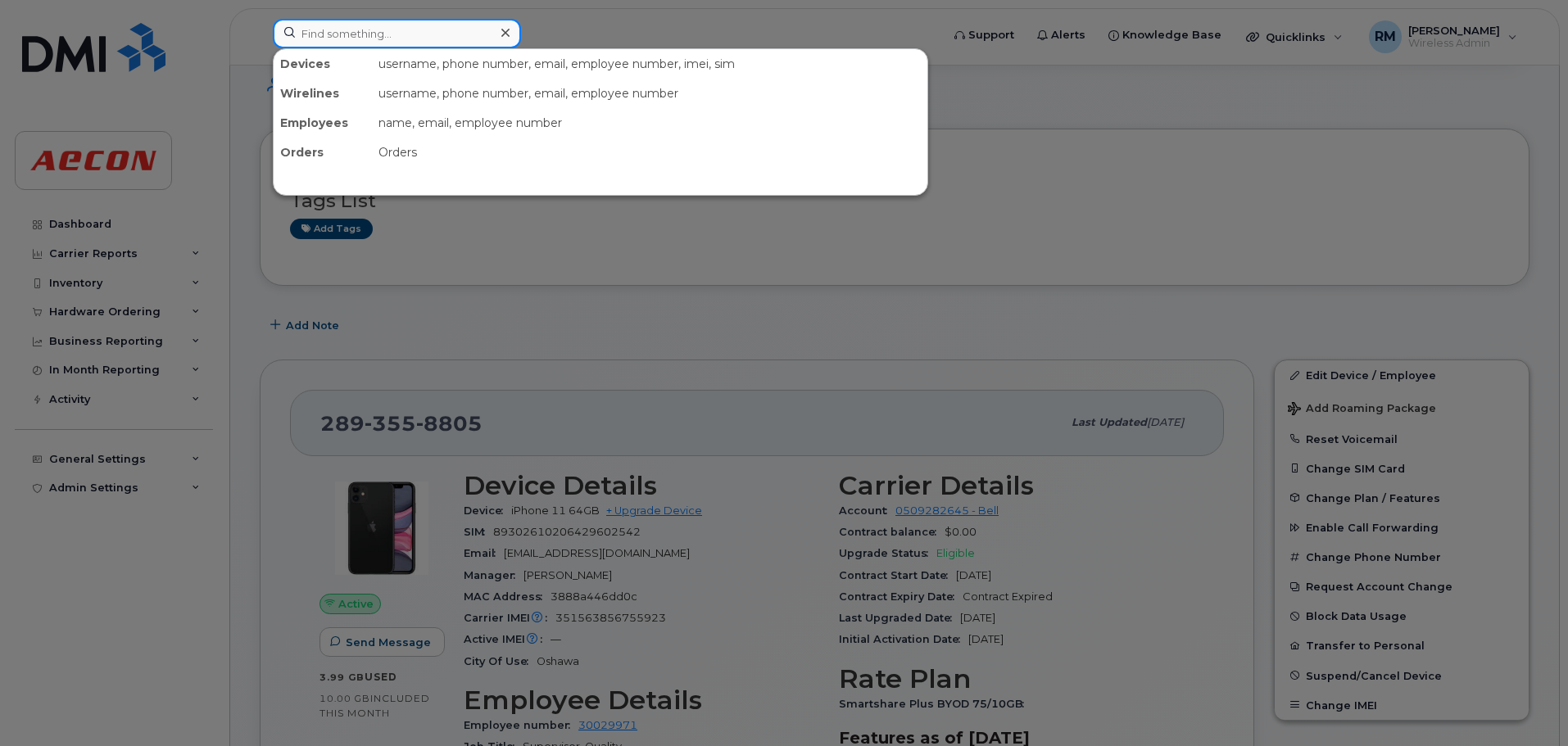
drag, startPoint x: 335, startPoint y: 27, endPoint x: 475, endPoint y: 143, distance: 181.8
click at [334, 28] on input at bounding box center [397, 34] width 248 height 29
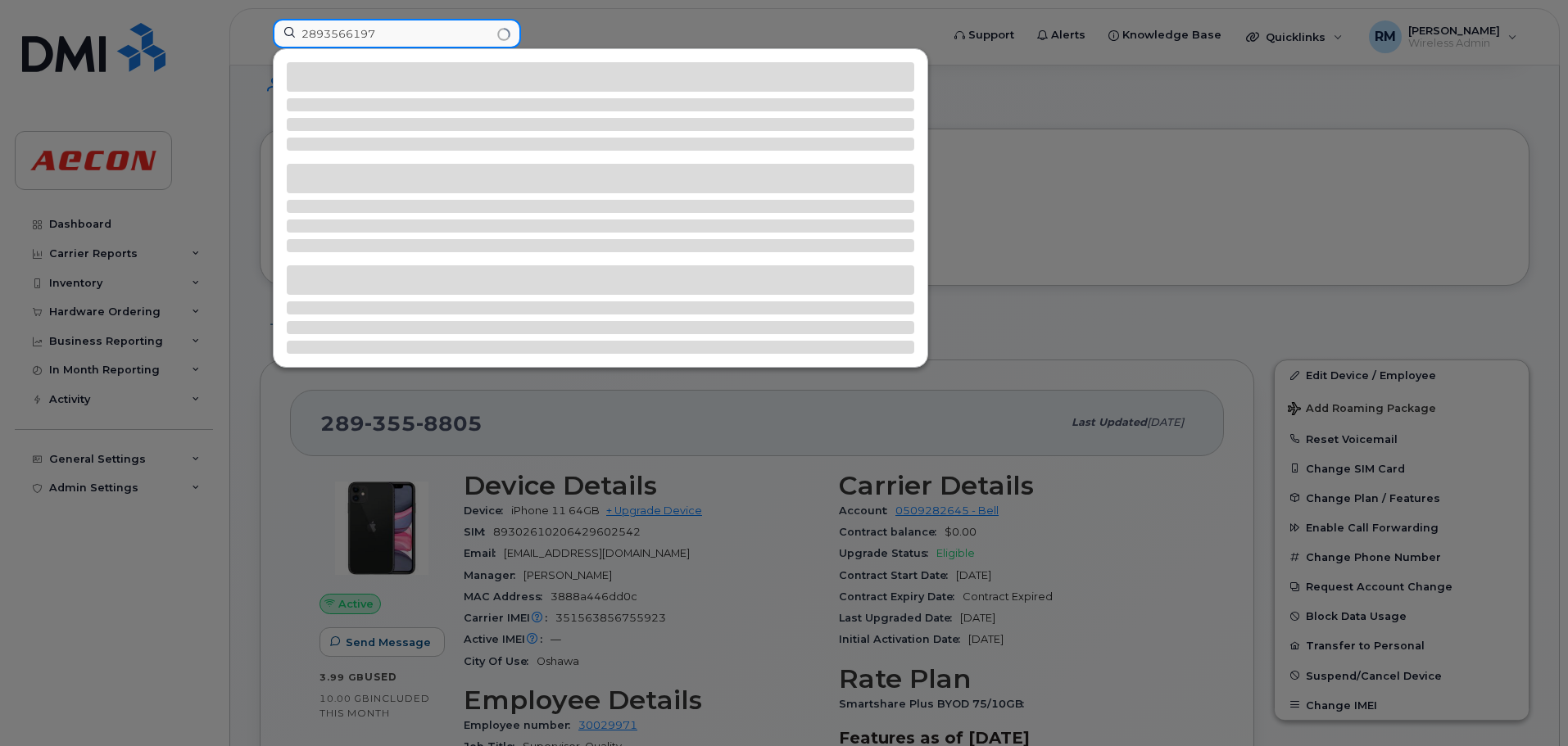
type input "2893566197"
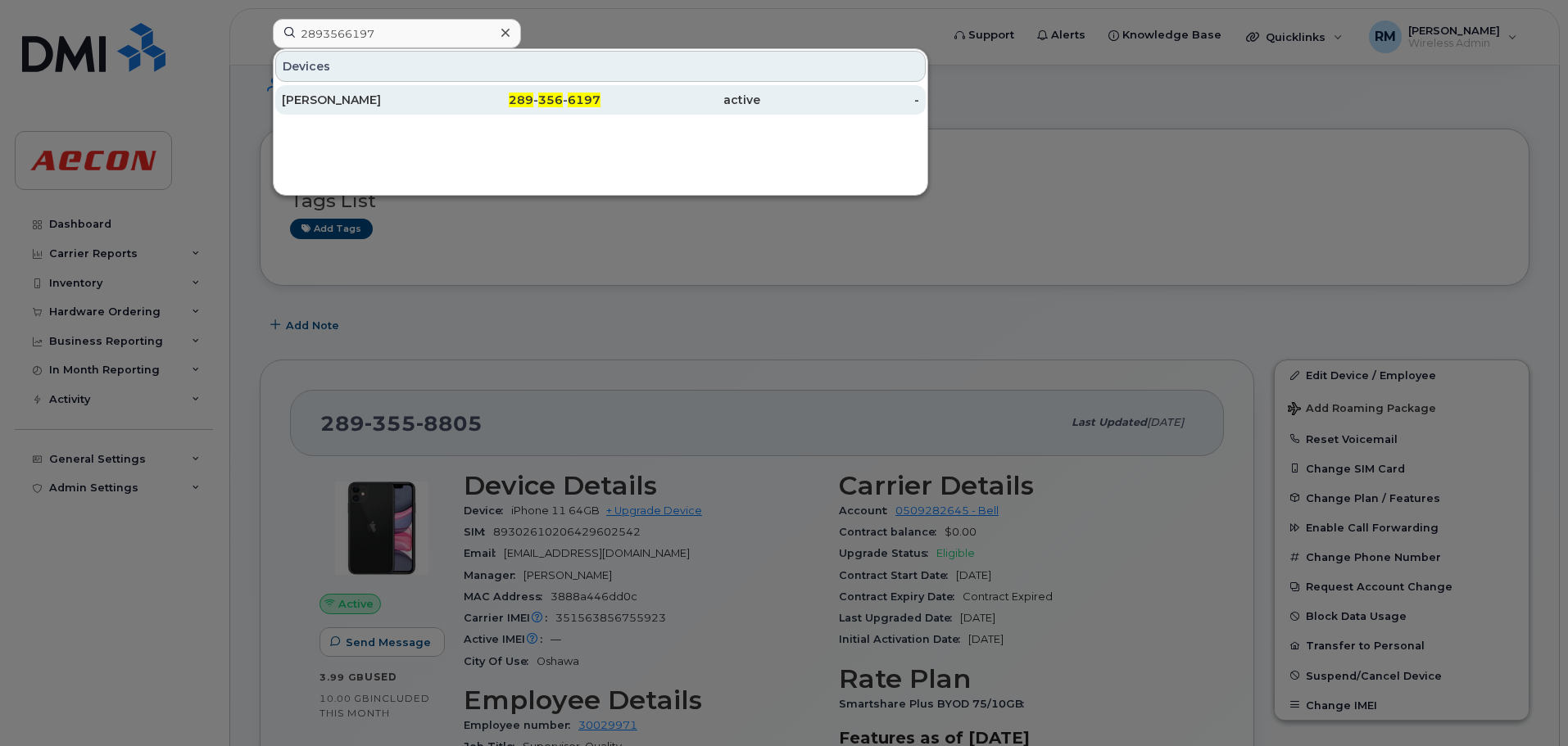
click at [540, 92] on div "289 - 356 - 6197" at bounding box center [521, 100] width 160 height 29
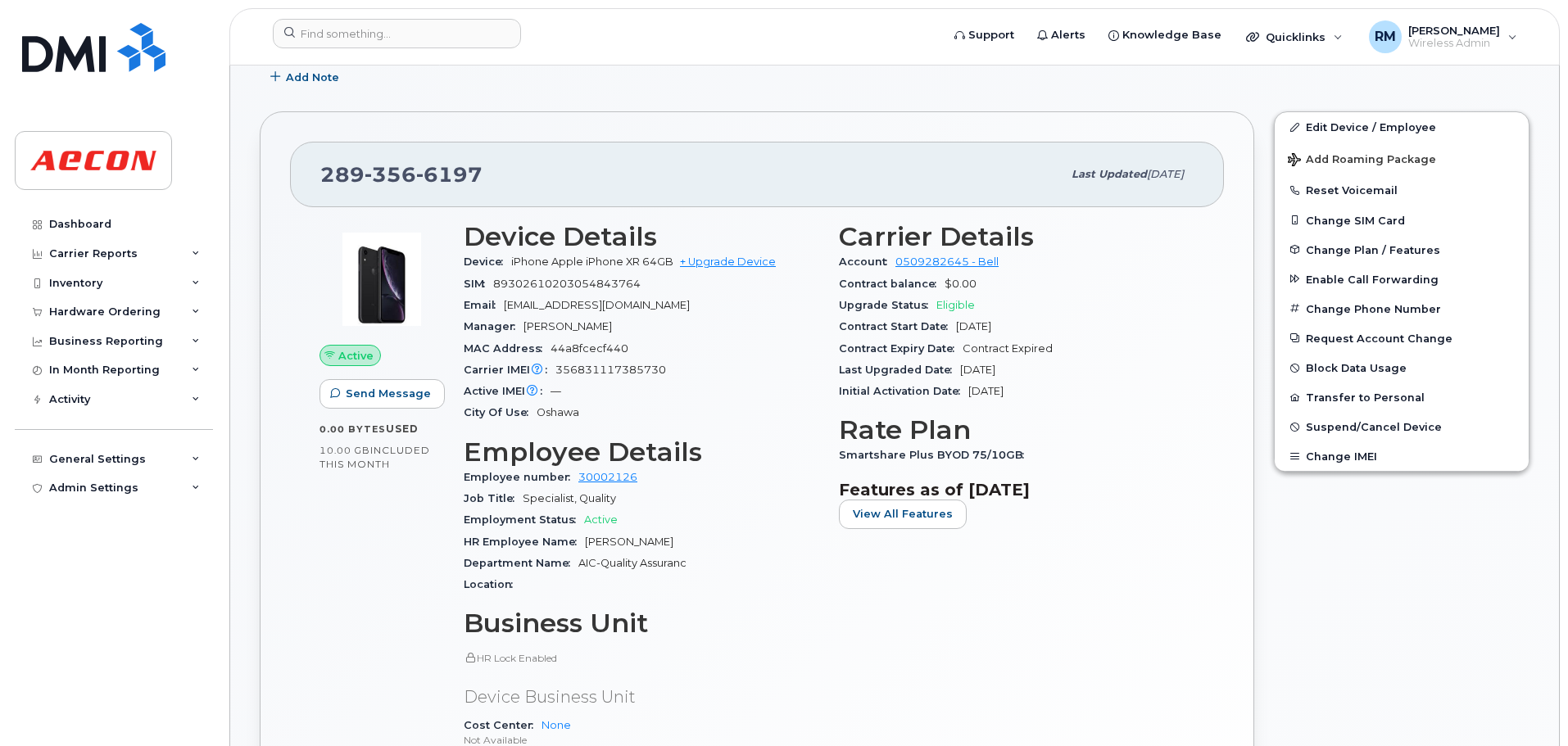
scroll to position [491, 0]
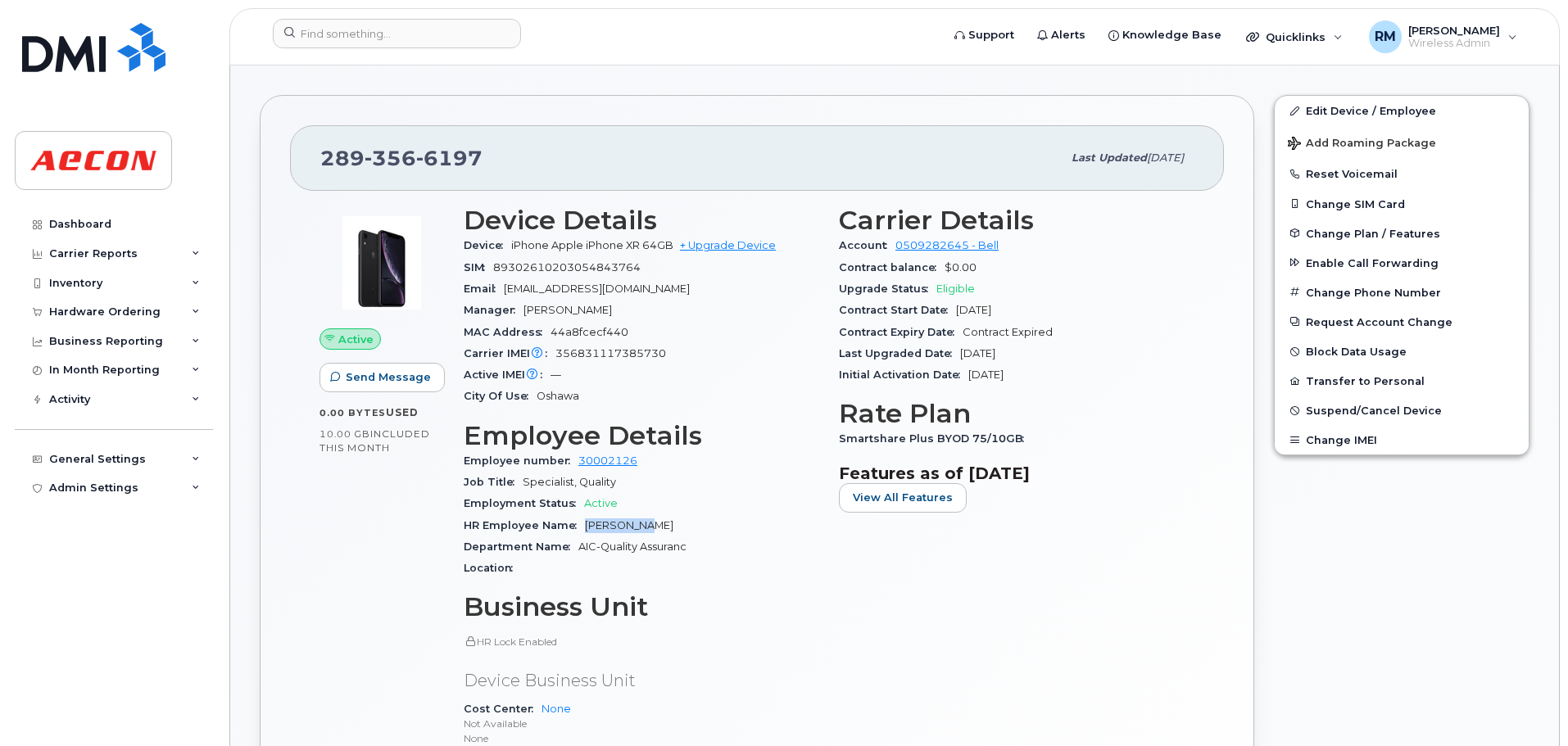
drag, startPoint x: 634, startPoint y: 523, endPoint x: 584, endPoint y: 529, distance: 50.4
click at [585, 529] on span "Sarah Tait" at bounding box center [628, 526] width 88 height 13
copy span "Sarah Tait"
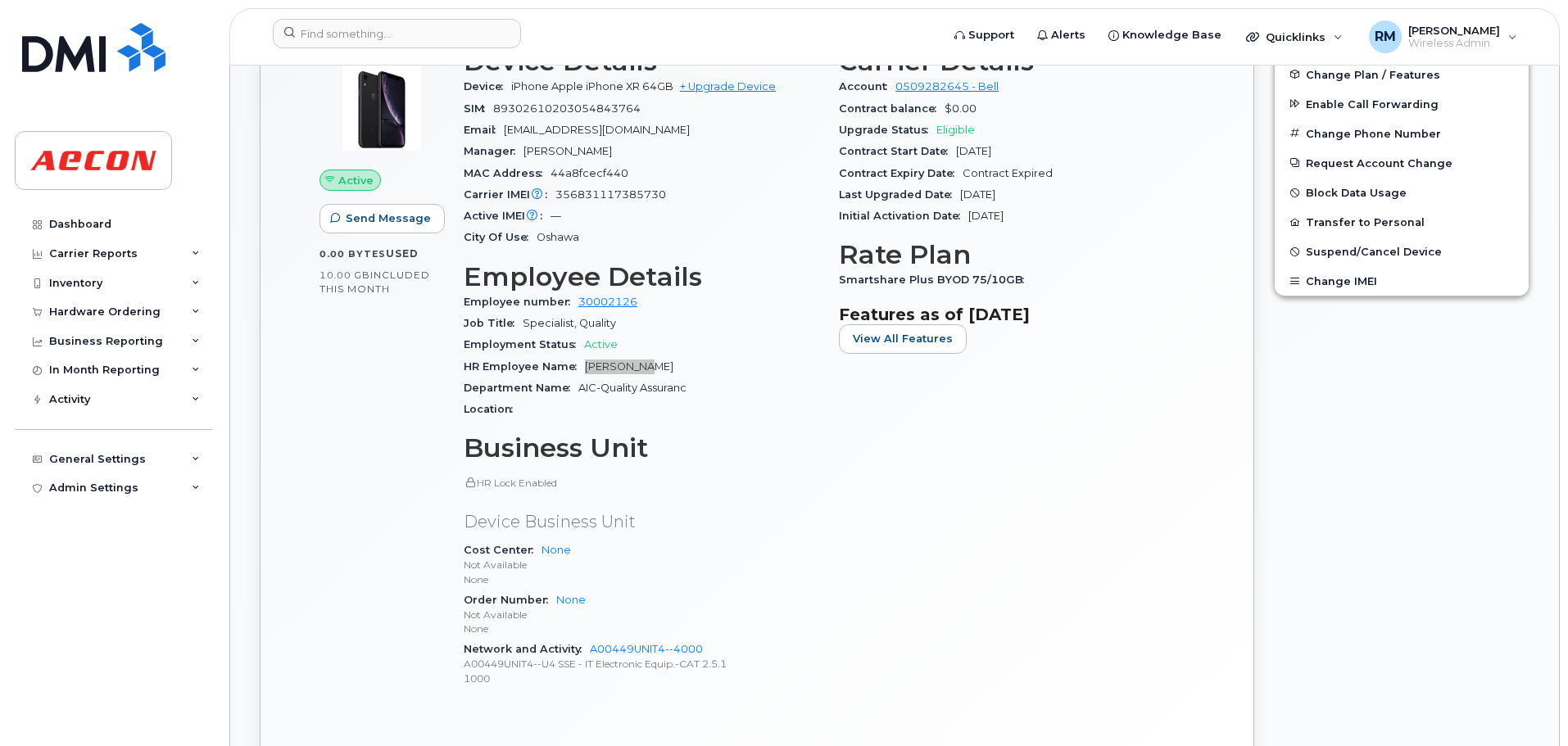
scroll to position [655, 0]
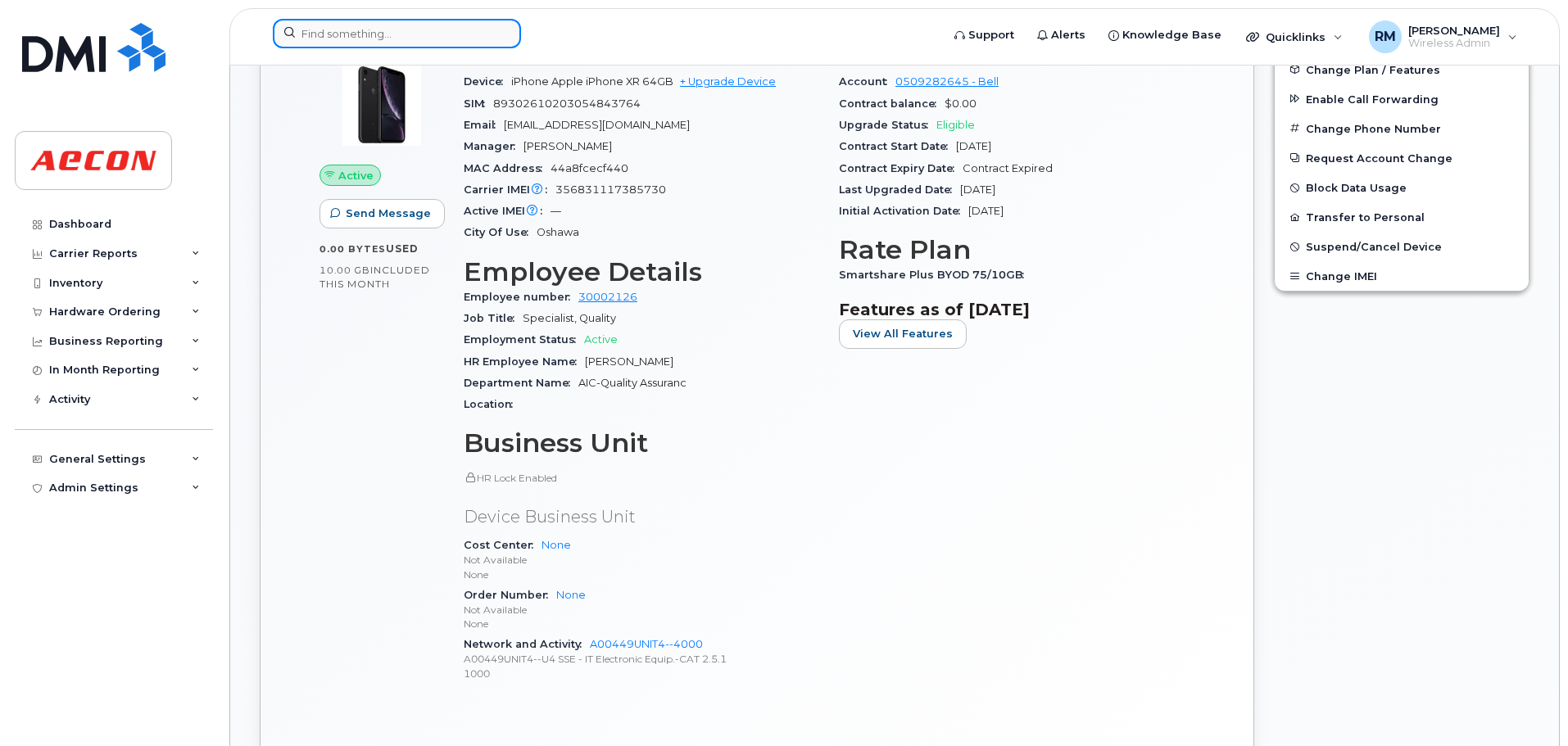
click at [319, 23] on input at bounding box center [397, 34] width 248 height 29
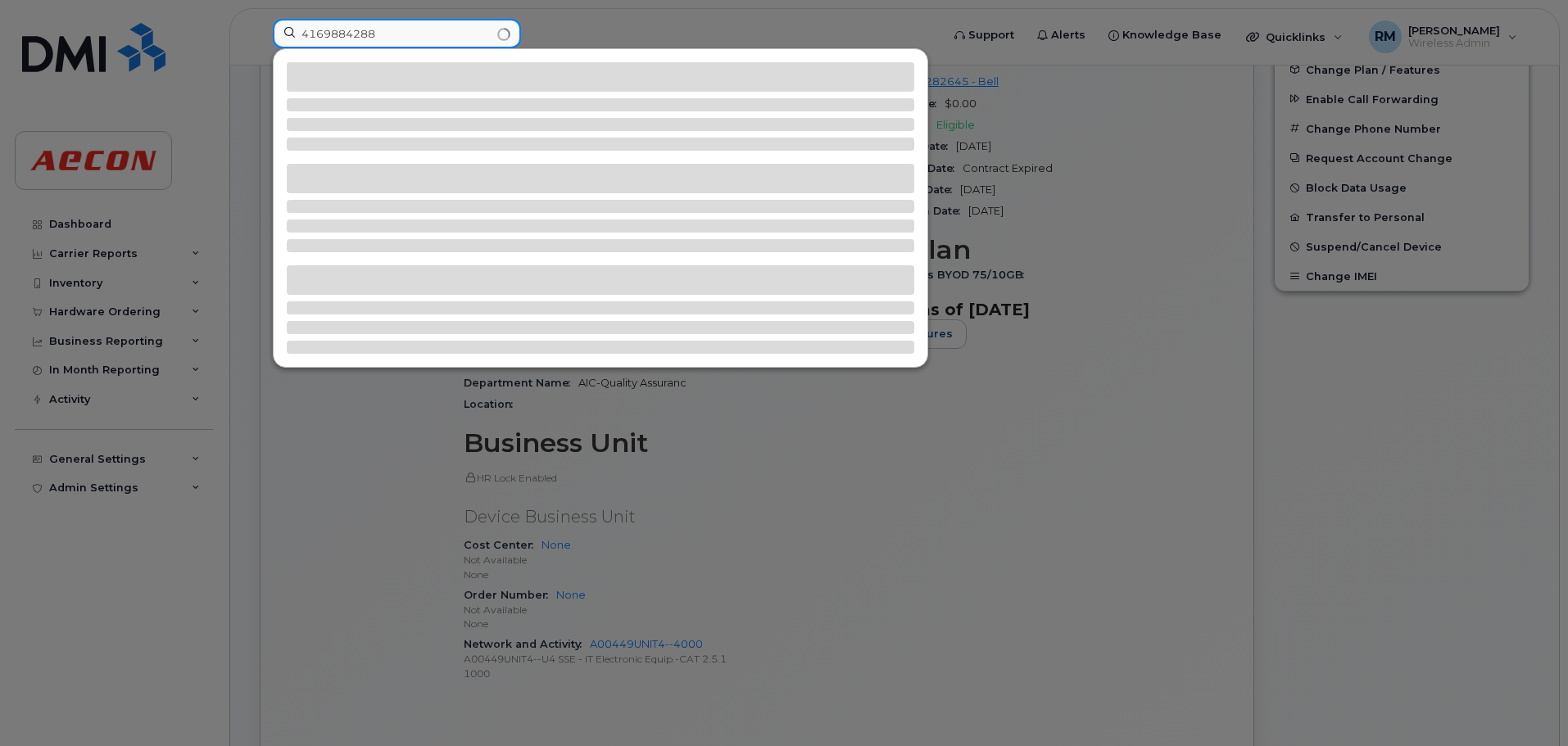
type input "4169884288"
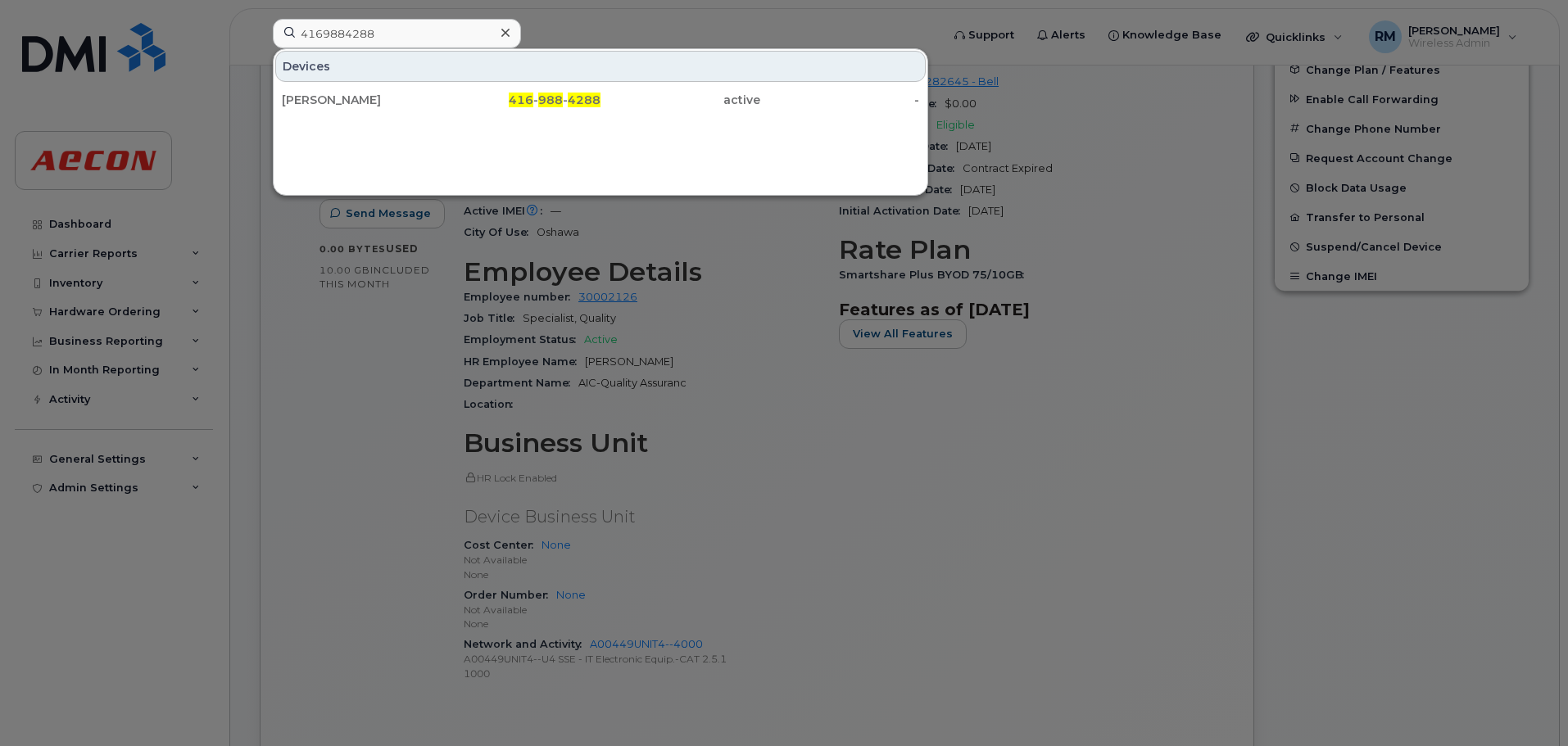
drag, startPoint x: 548, startPoint y: 101, endPoint x: 1550, endPoint y: 229, distance: 1010.1
click at [548, 101] on span "988" at bounding box center [550, 100] width 25 height 15
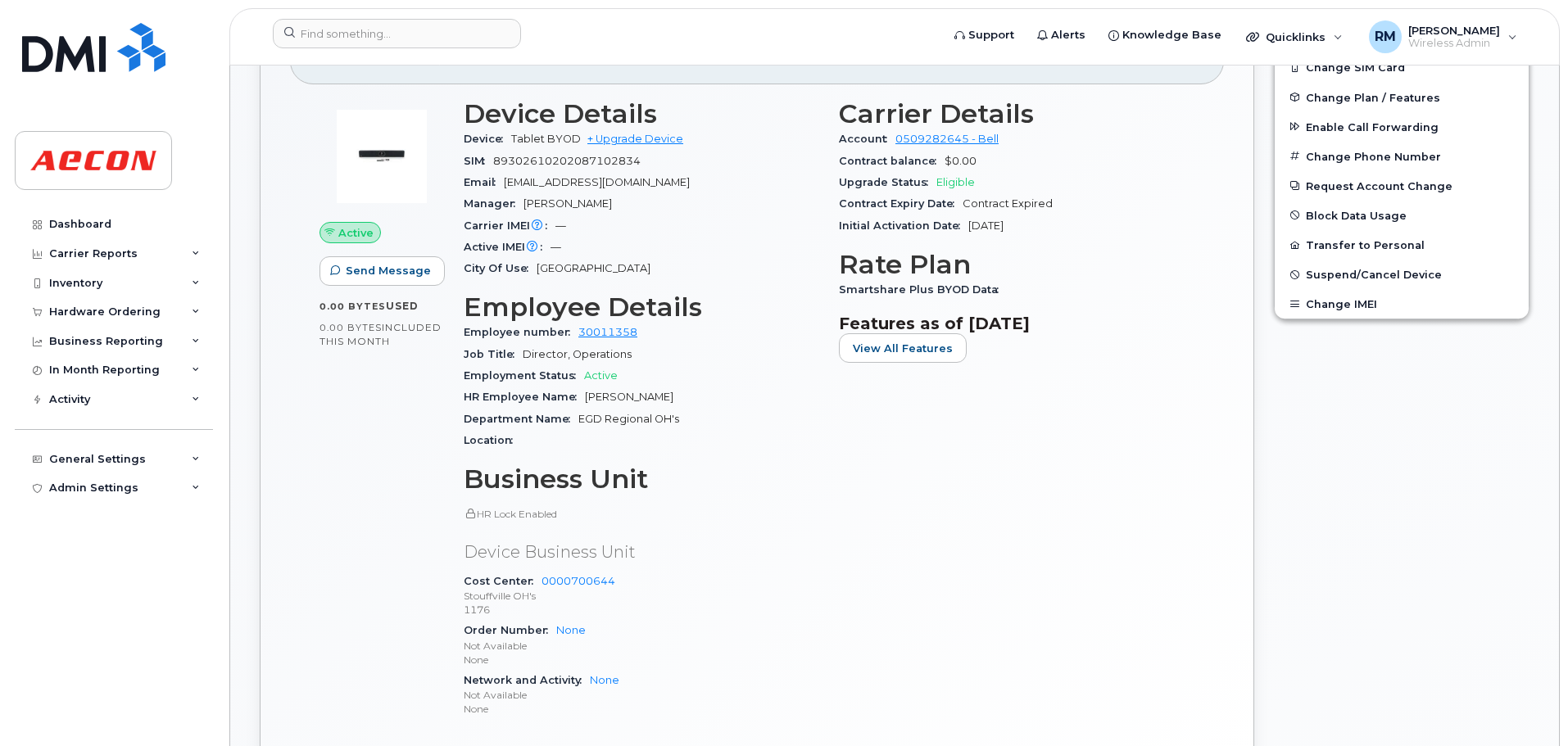
scroll to position [573, 0]
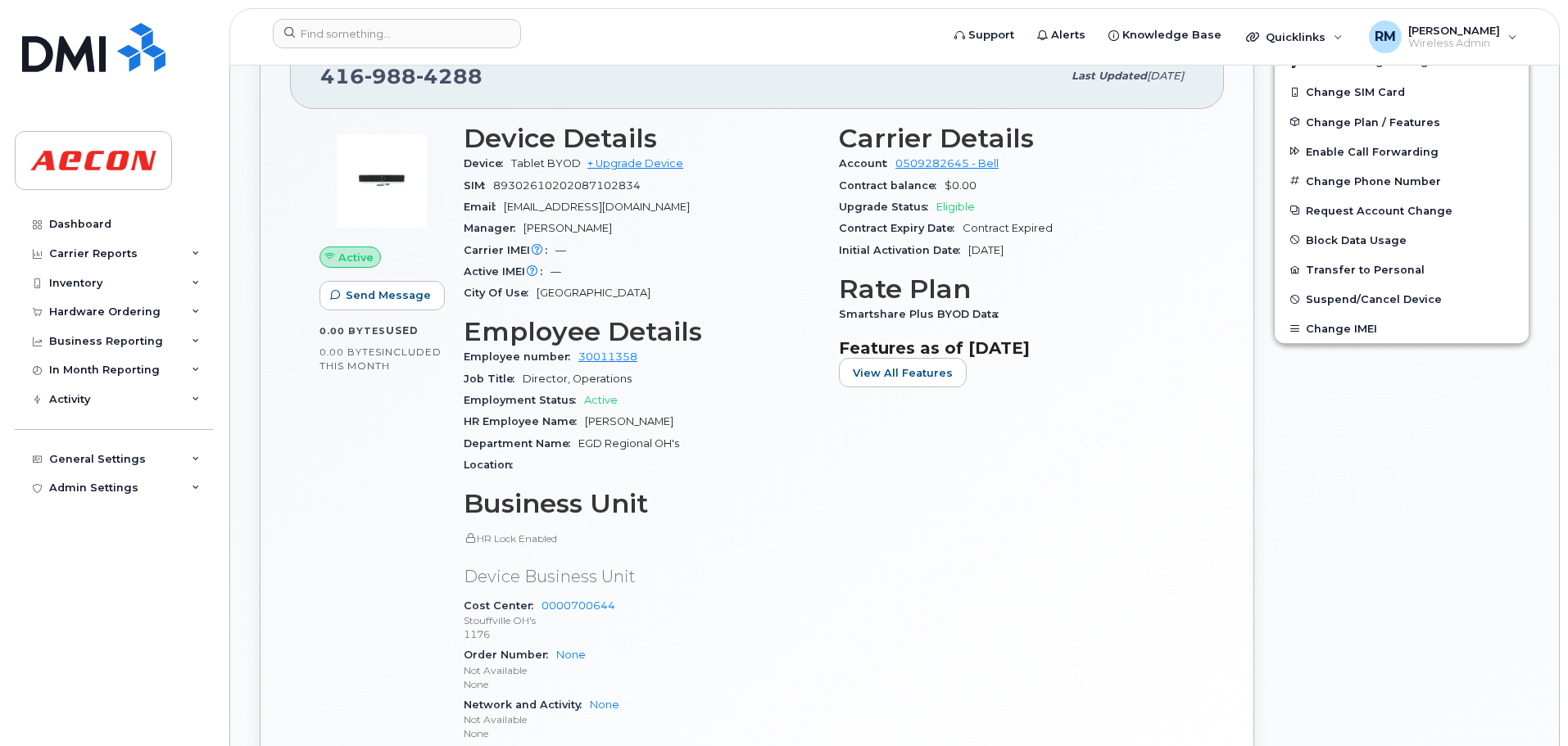
click at [653, 421] on span "[PERSON_NAME]" at bounding box center [628, 422] width 88 height 13
drag, startPoint x: 655, startPoint y: 421, endPoint x: 584, endPoint y: 418, distance: 71.1
click at [585, 418] on span "[PERSON_NAME]" at bounding box center [628, 422] width 88 height 13
copy span "[PERSON_NAME]"
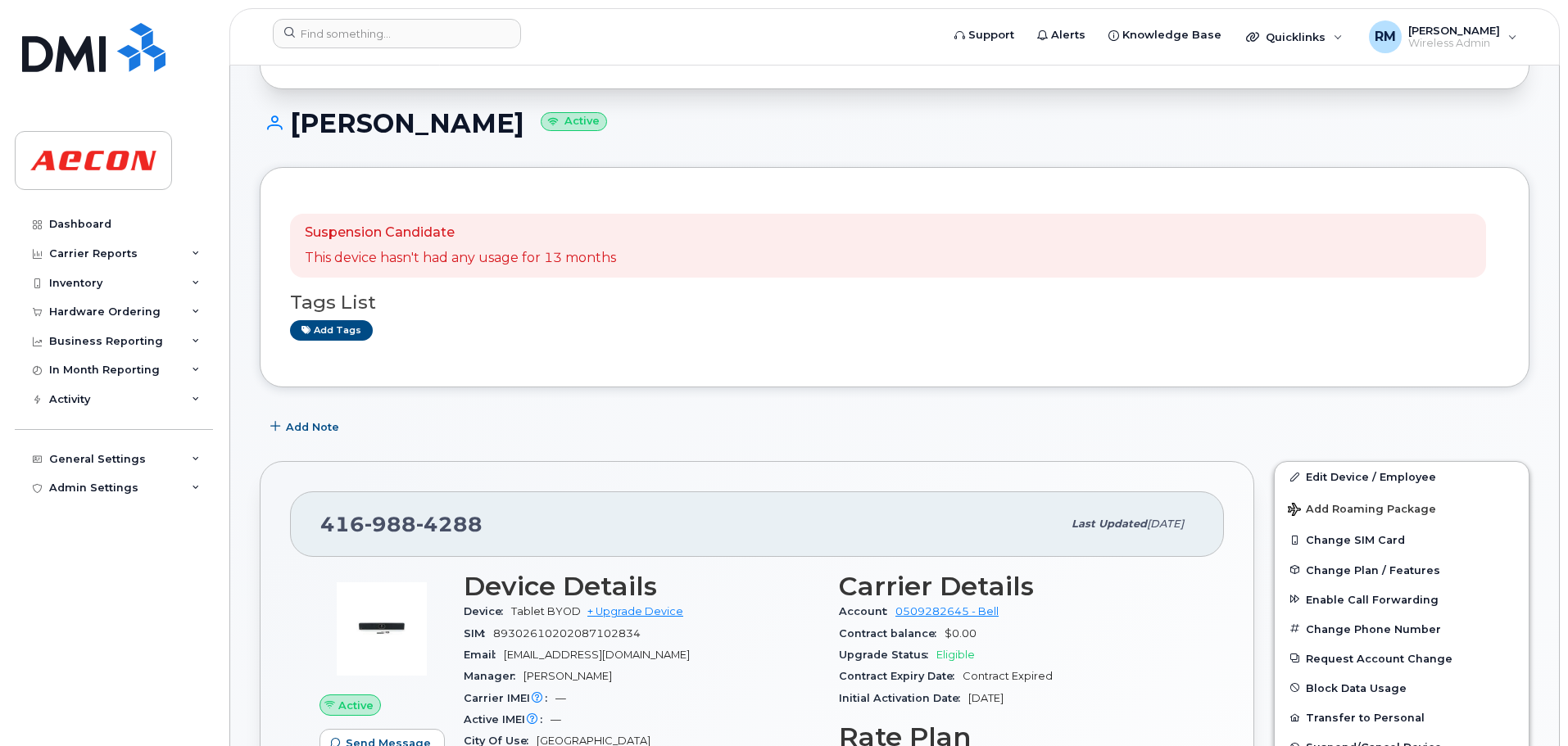
scroll to position [491, 0]
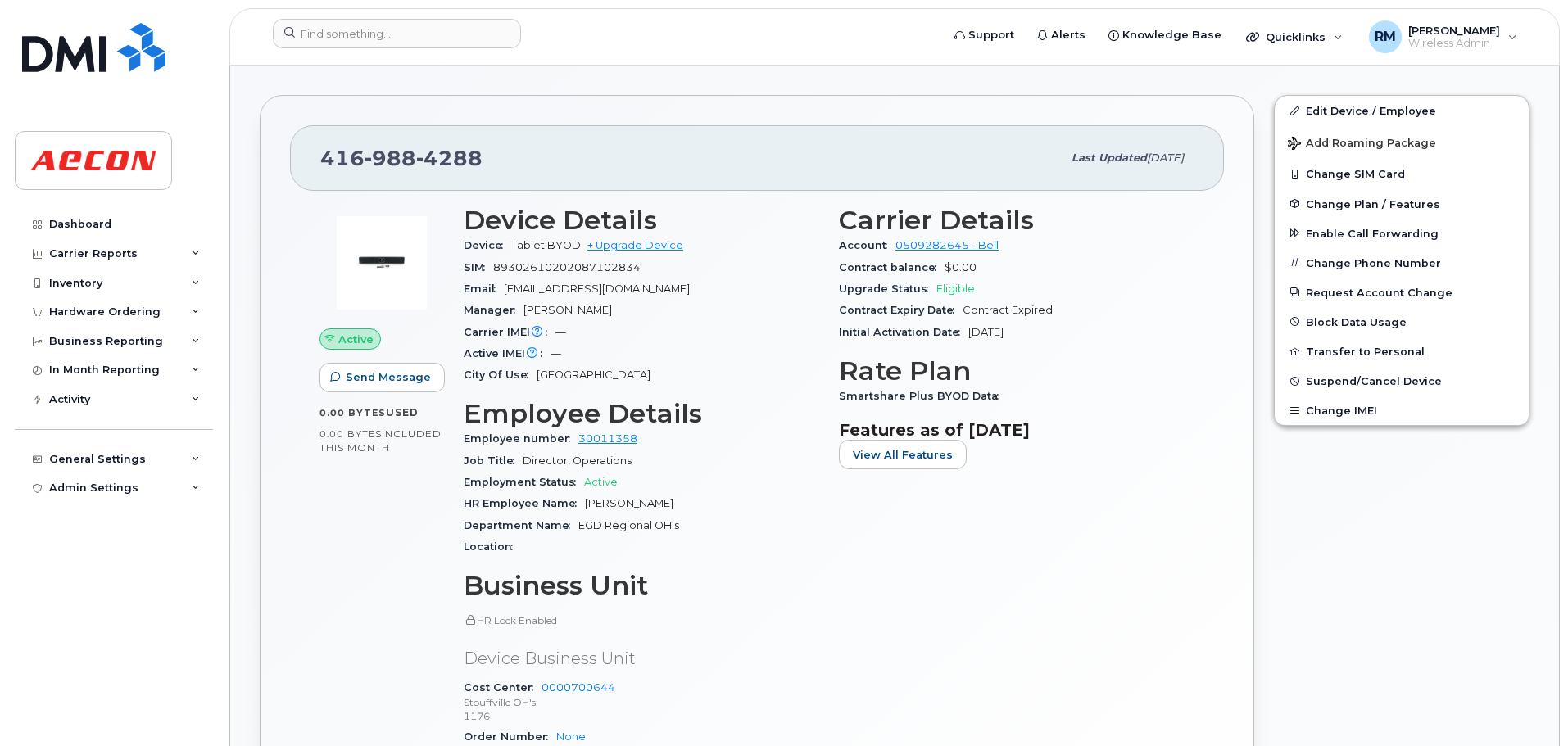
click at [991, 397] on span "Smartshare Plus BYOD Data" at bounding box center [922, 397] width 168 height 13
drag, startPoint x: 840, startPoint y: 393, endPoint x: 1218, endPoint y: 405, distance: 378.2
click at [1218, 405] on div "Active Send Message 0.00 Bytes  used 0.00 Bytes  included this month Device Det…" at bounding box center [757, 551] width 934 height 721
copy span "Smartshare Plus BYOD Data"
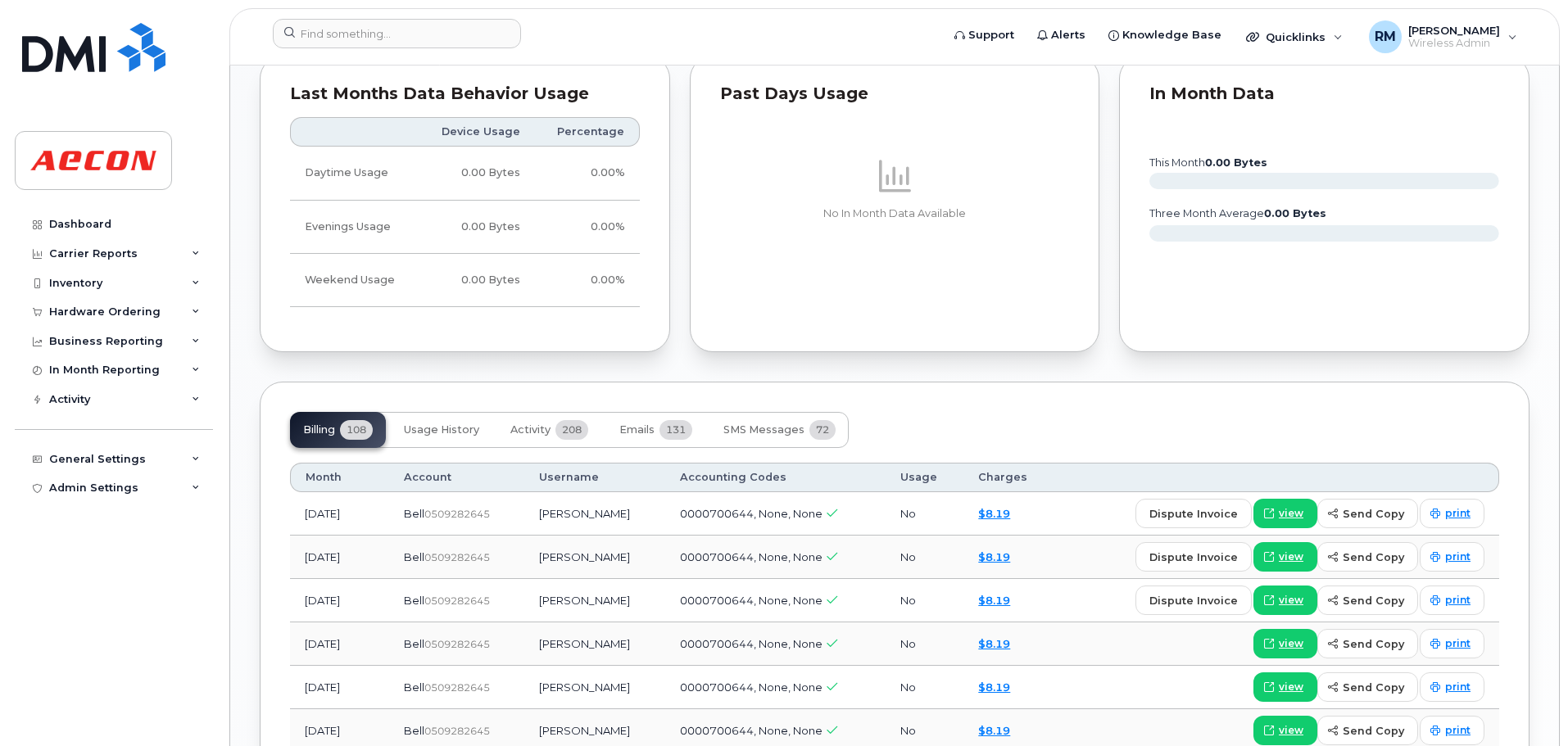
scroll to position [1475, 0]
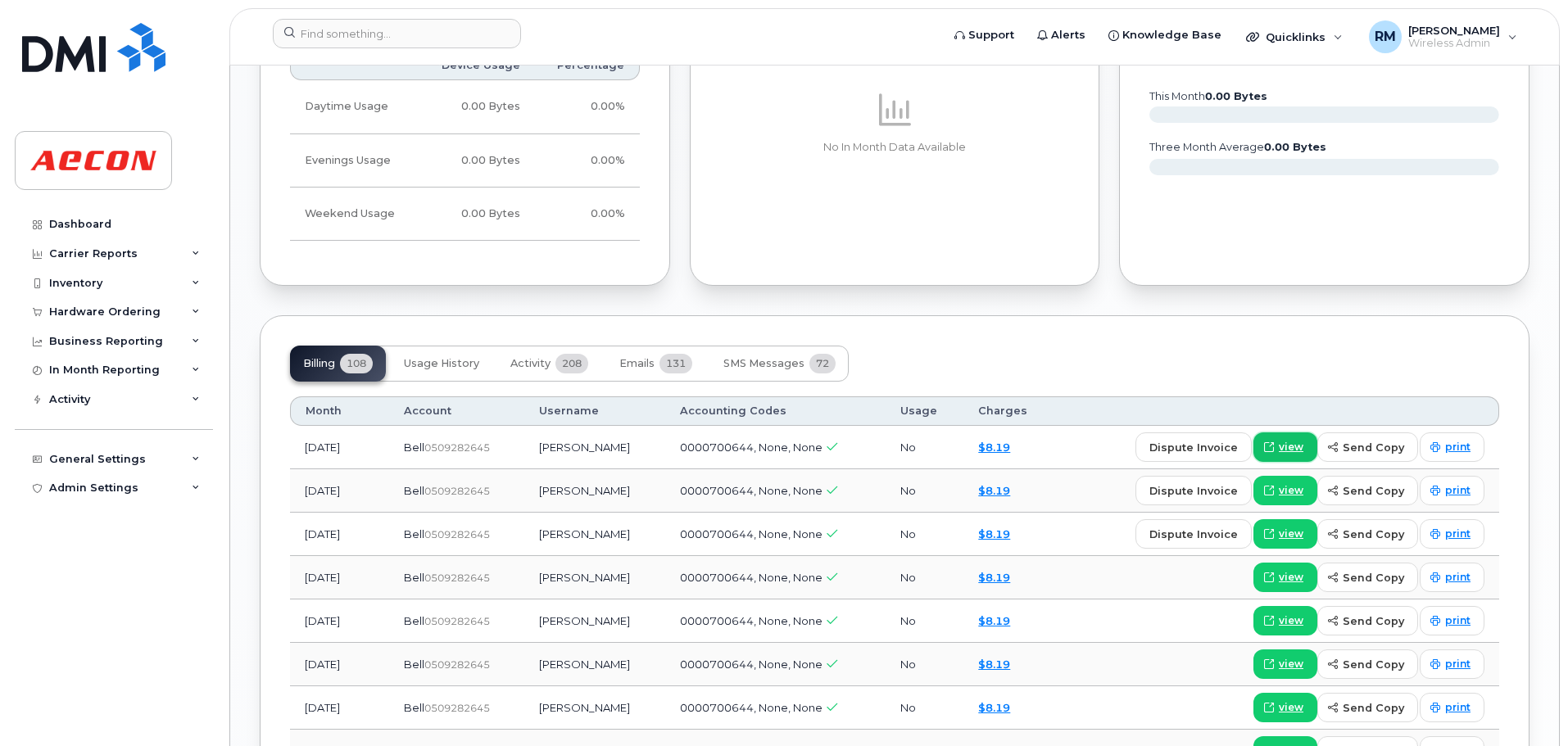
click at [1298, 450] on span "view" at bounding box center [1291, 448] width 25 height 15
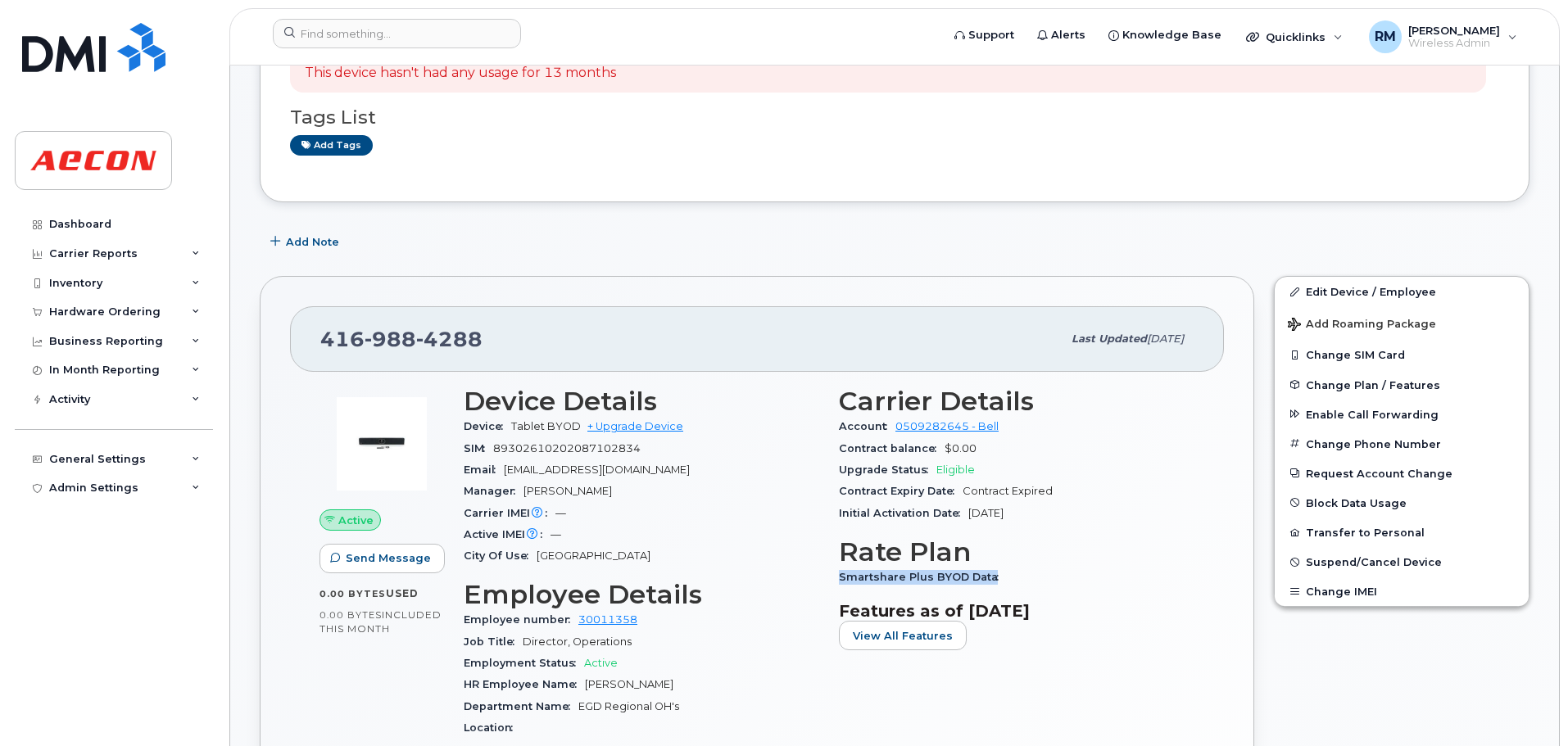
scroll to position [328, 0]
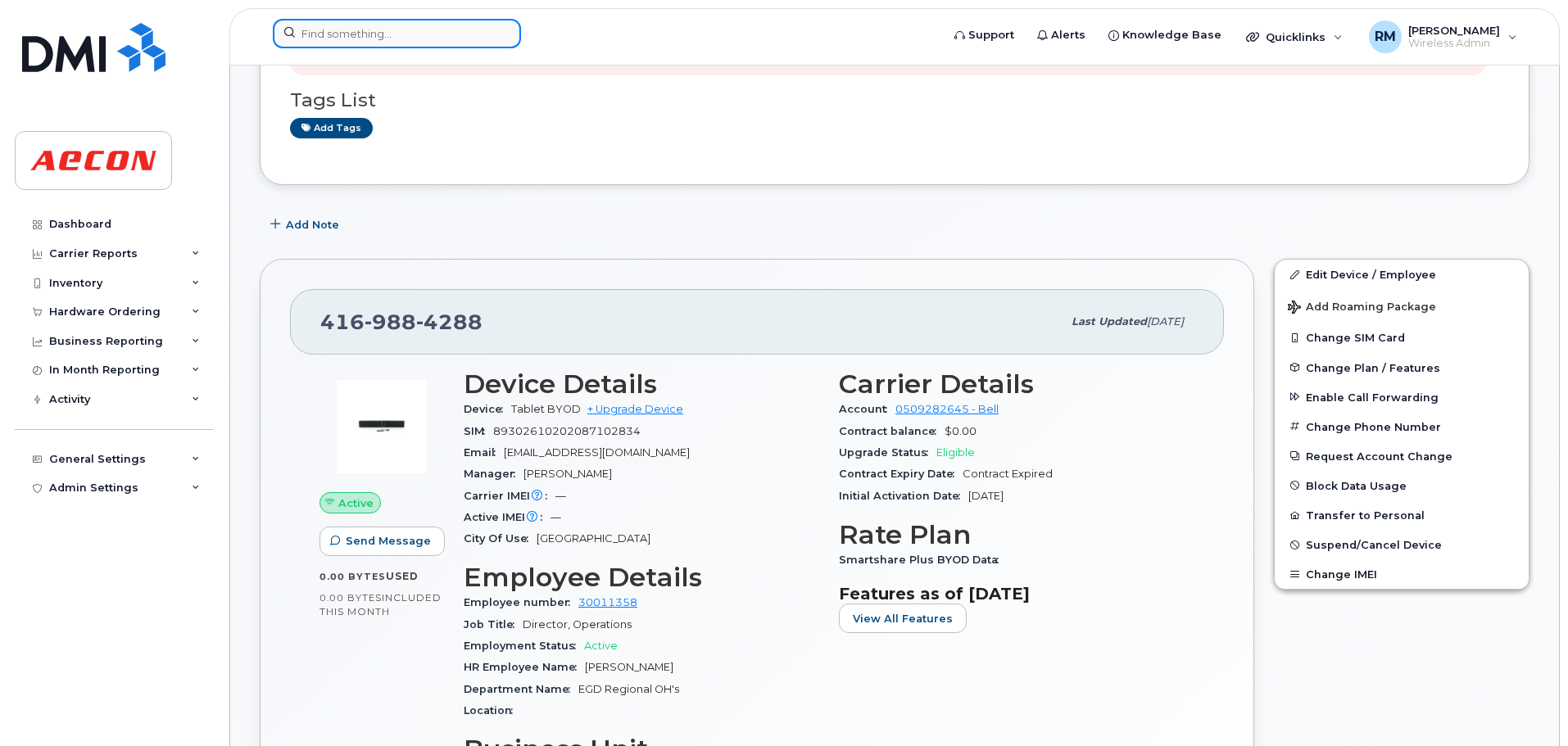
click at [387, 37] on input at bounding box center [397, 34] width 248 height 29
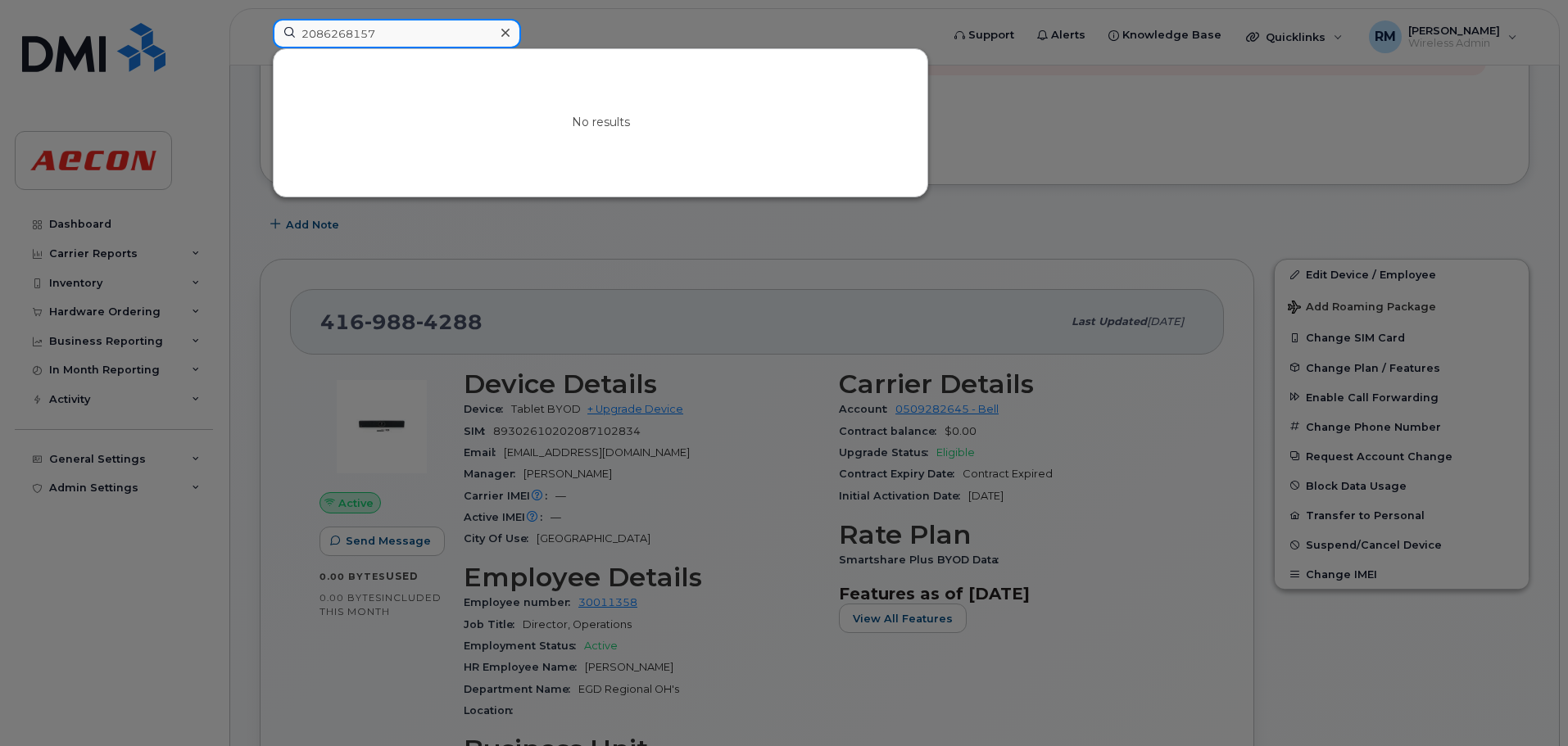
drag, startPoint x: 381, startPoint y: 35, endPoint x: 43, endPoint y: 35, distance: 338.0
click at [259, 35] on div "2086268157 No results" at bounding box center [600, 37] width 683 height 36
drag, startPoint x: 385, startPoint y: 37, endPoint x: 78, endPoint y: 25, distance: 307.2
click at [259, 34] on div "2086268157 No results" at bounding box center [600, 37] width 683 height 36
drag, startPoint x: 397, startPoint y: 33, endPoint x: 192, endPoint y: 30, distance: 205.0
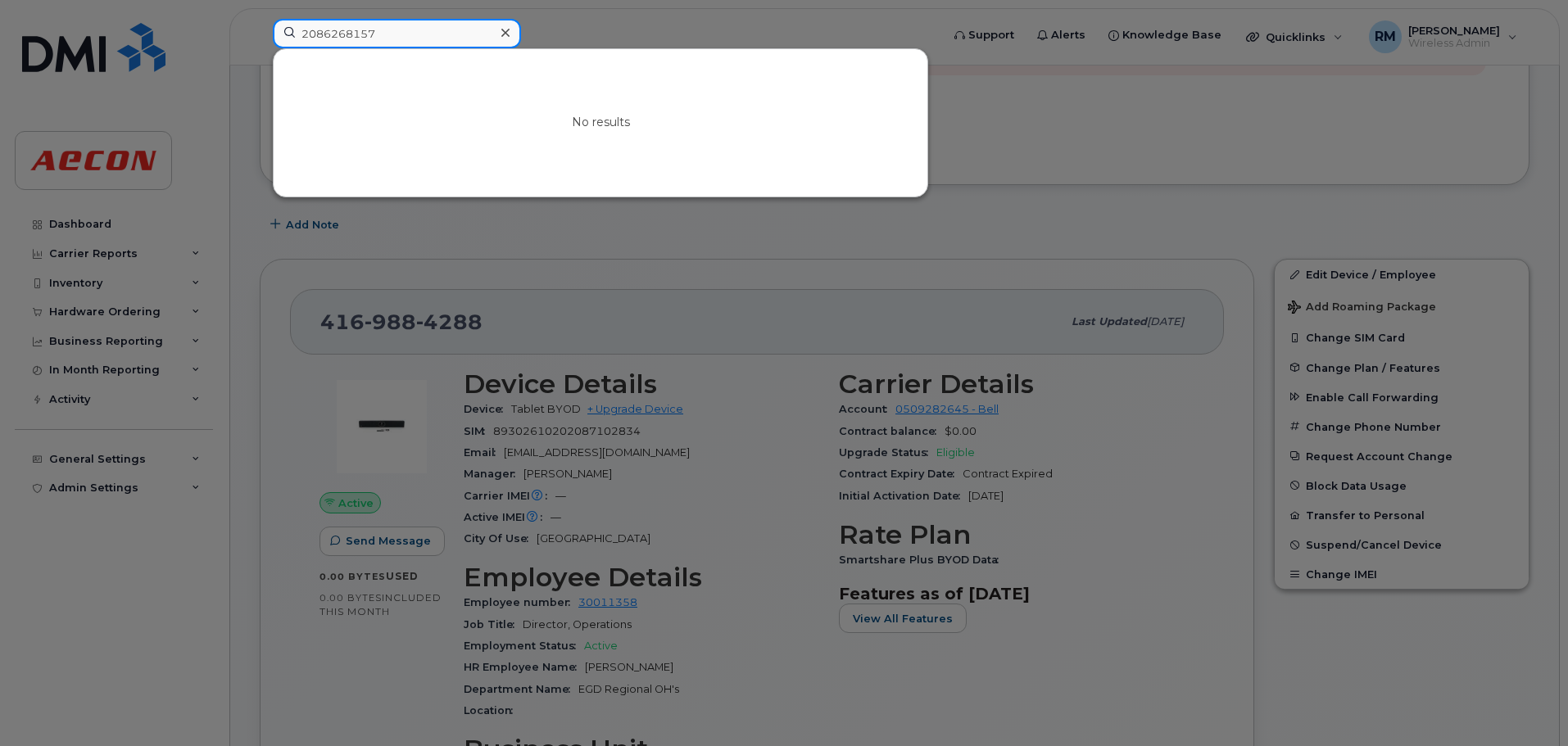
click at [259, 30] on div "2086268157 No results" at bounding box center [600, 37] width 683 height 36
drag, startPoint x: 375, startPoint y: 32, endPoint x: 169, endPoint y: 23, distance: 206.2
click at [259, 24] on div "672632379 No results" at bounding box center [600, 37] width 683 height 36
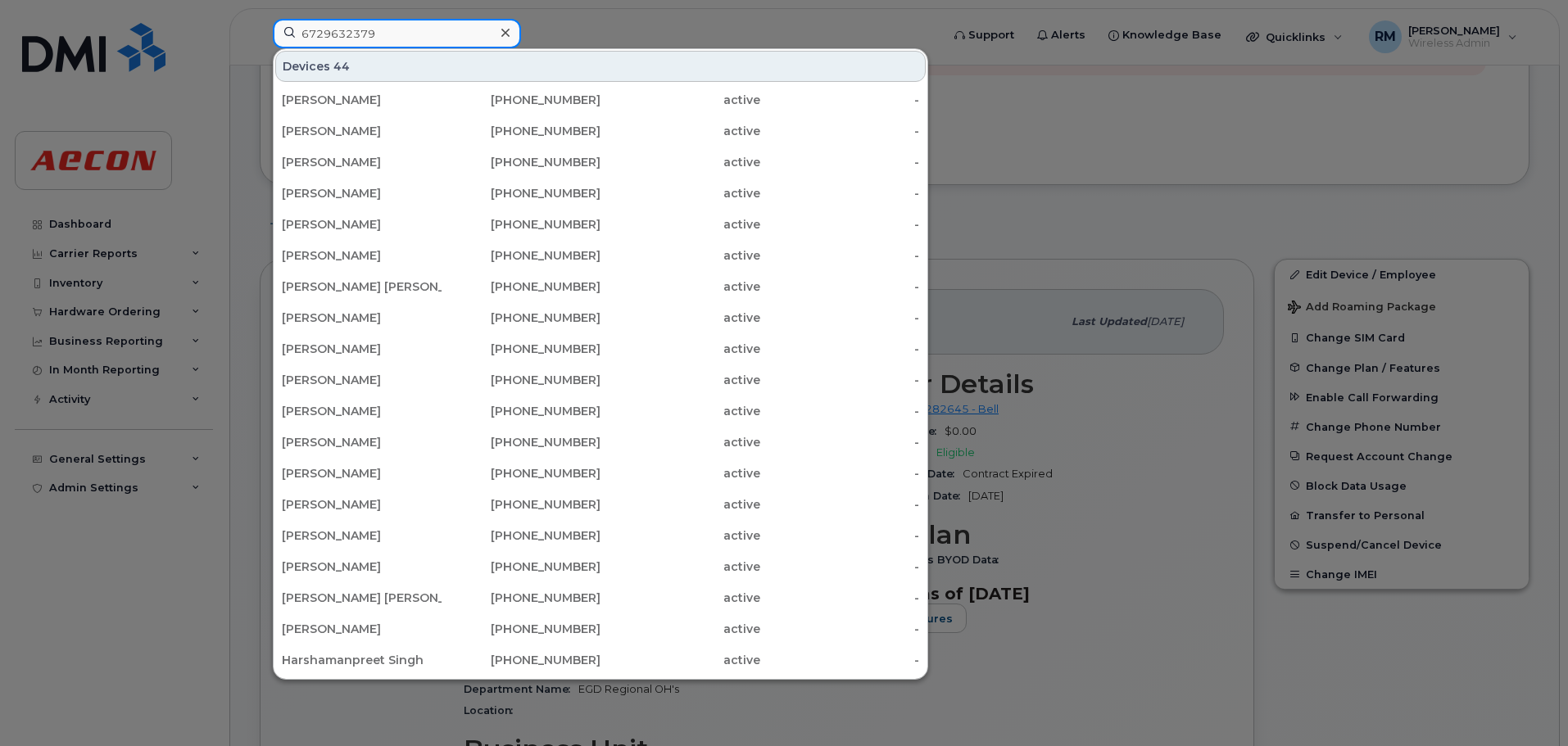
type input "6729632379"
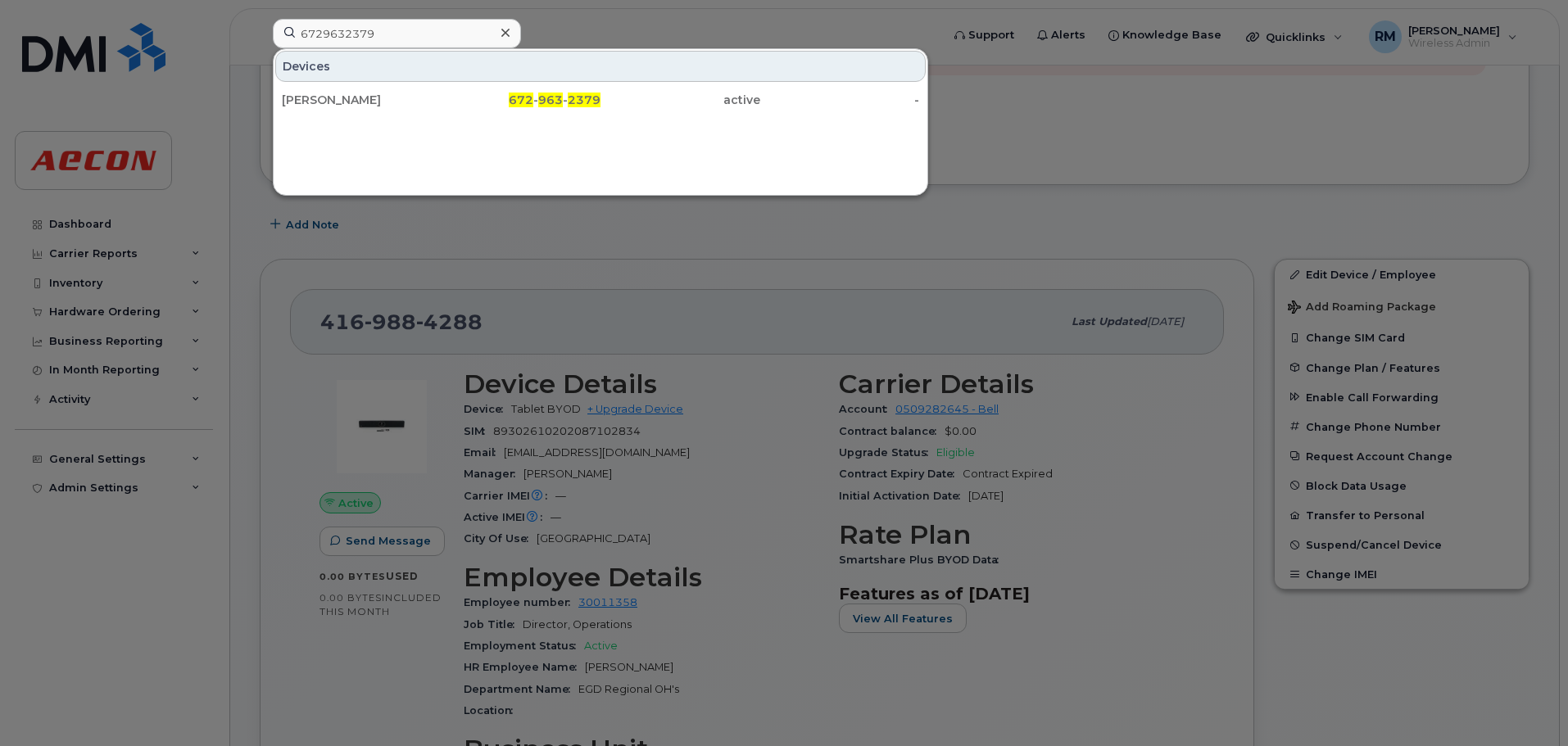
drag, startPoint x: 333, startPoint y: 103, endPoint x: 713, endPoint y: 329, distance: 442.1
click at [333, 103] on div "[PERSON_NAME]" at bounding box center [362, 100] width 160 height 16
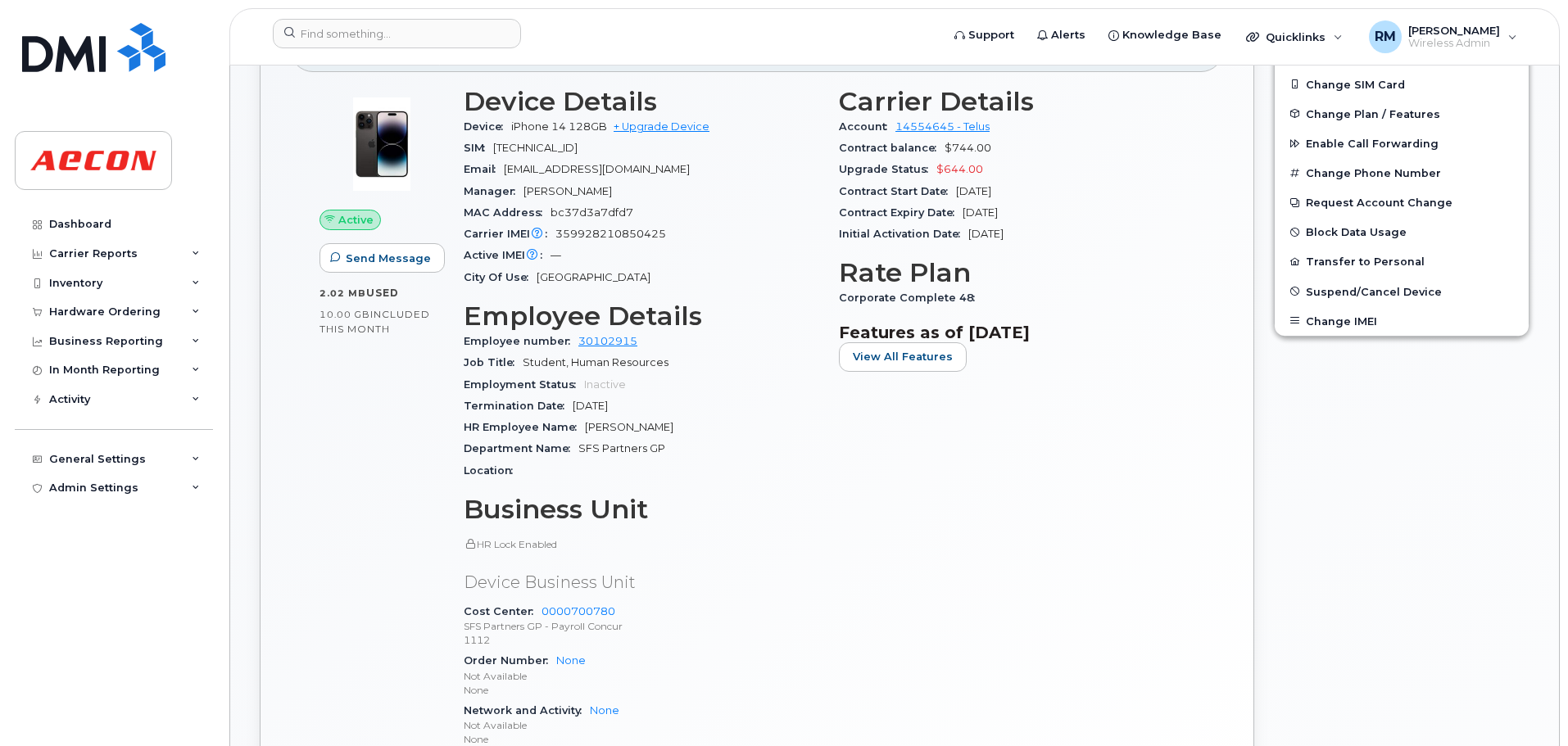
scroll to position [328, 0]
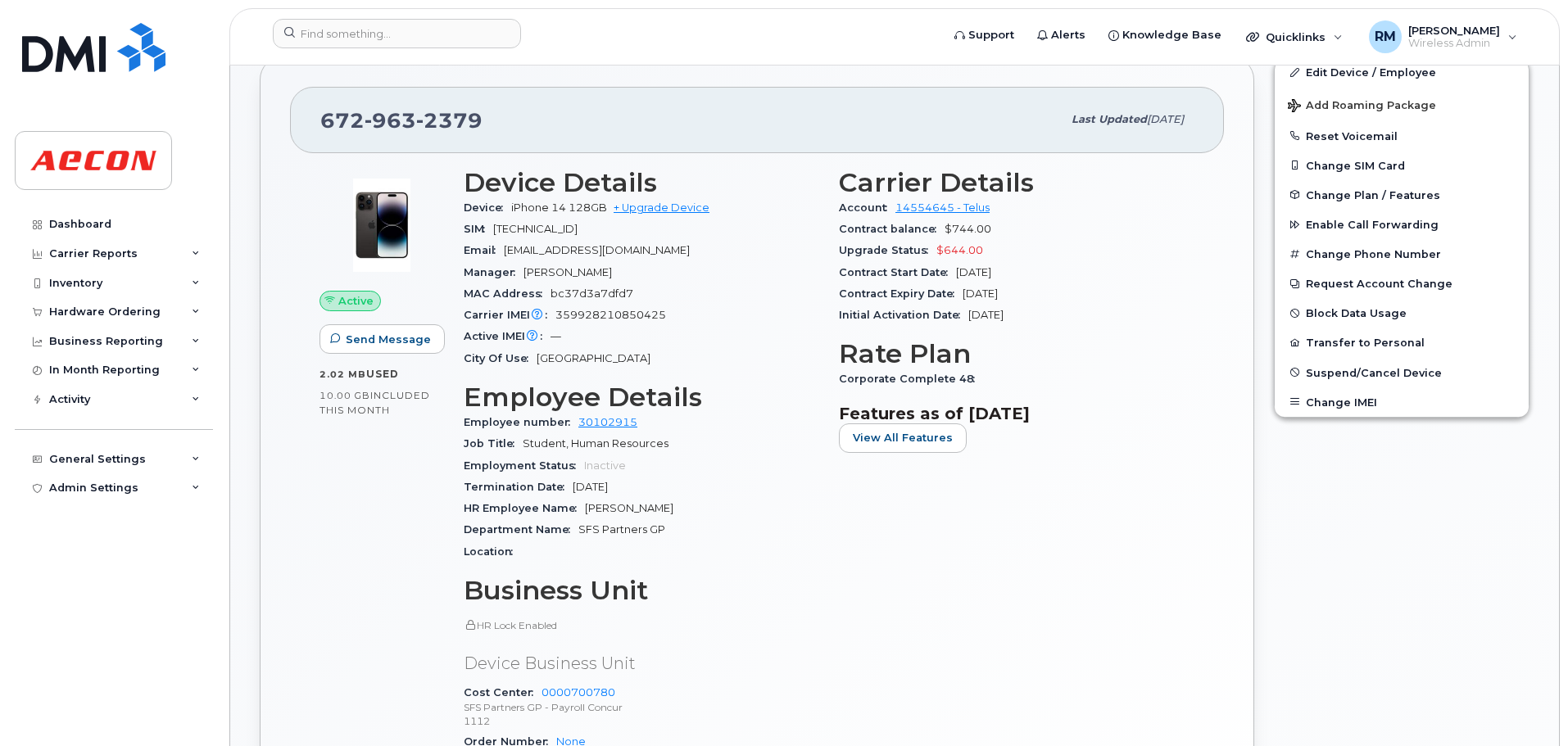
drag, startPoint x: 667, startPoint y: 512, endPoint x: 581, endPoint y: 509, distance: 86.1
click at [581, 509] on div "HR Employee Name [PERSON_NAME]" at bounding box center [641, 509] width 356 height 21
copy span "[PERSON_NAME]"
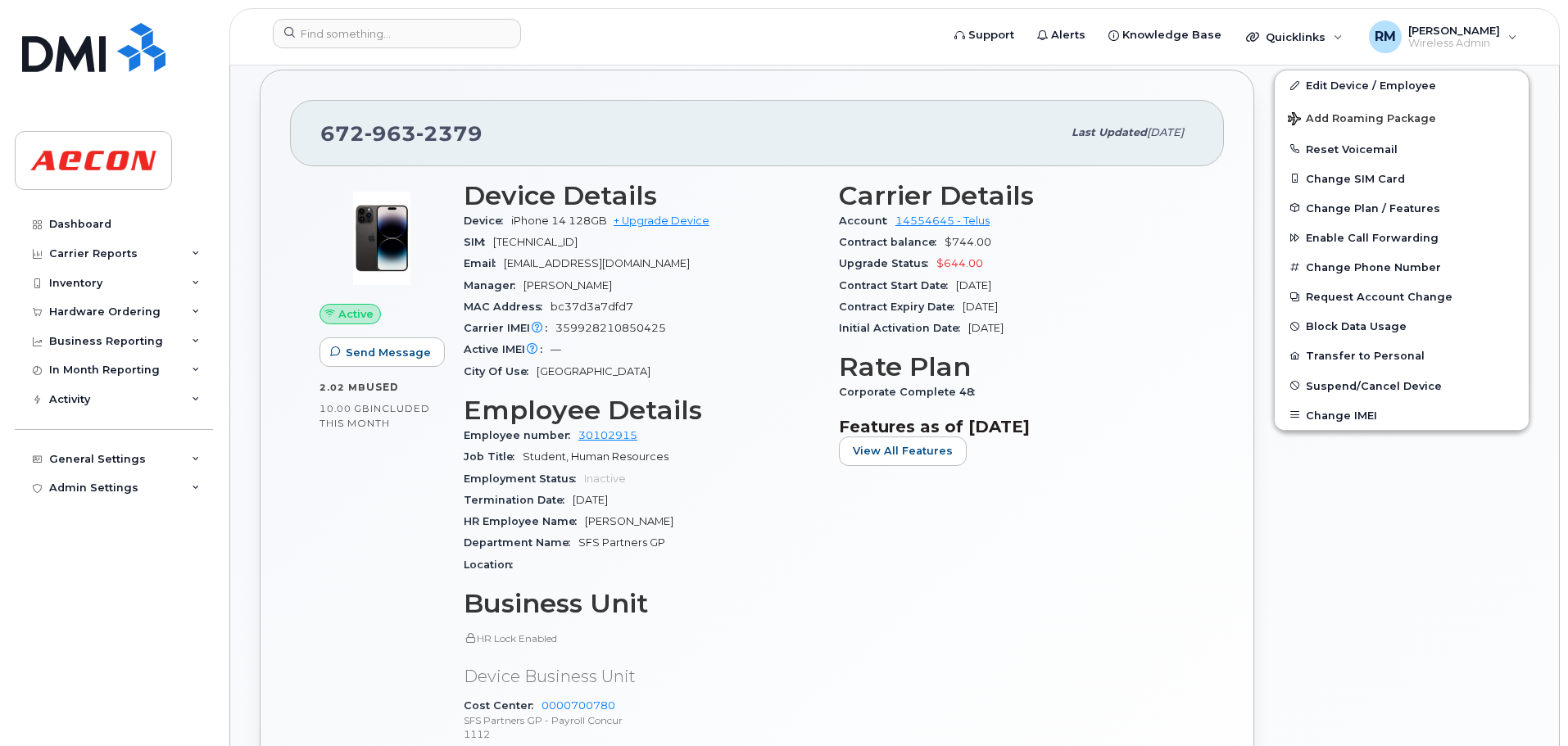
scroll to position [246, 0]
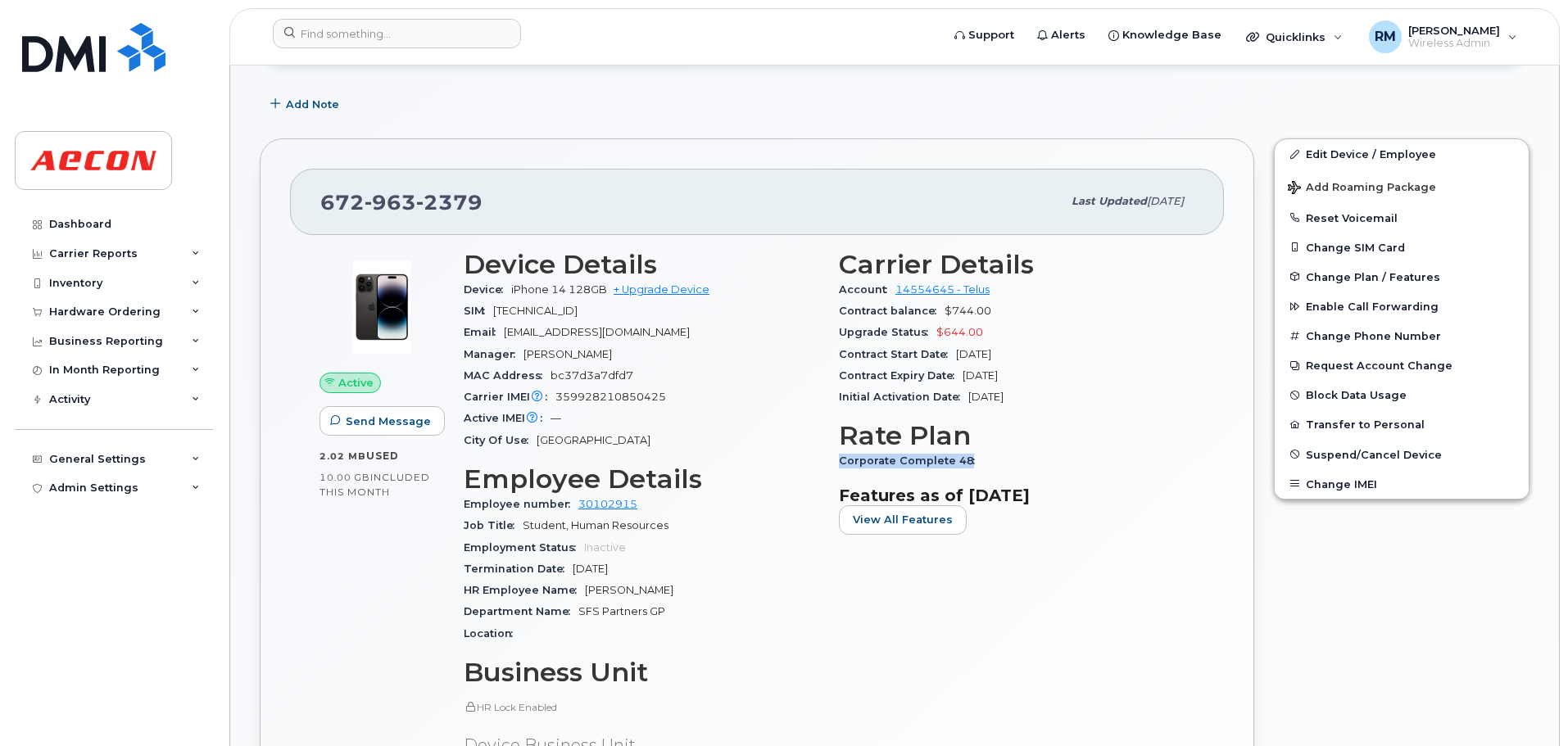
drag, startPoint x: 962, startPoint y: 460, endPoint x: 831, endPoint y: 465, distance: 131.1
click at [831, 465] on div "Carrier Details Account 14554645 - Telus Contract balance $744.00 Upgrade Statu…" at bounding box center [1016, 588] width 375 height 696
copy span "Corporate Complete 48"
